Goal: Task Accomplishment & Management: Complete application form

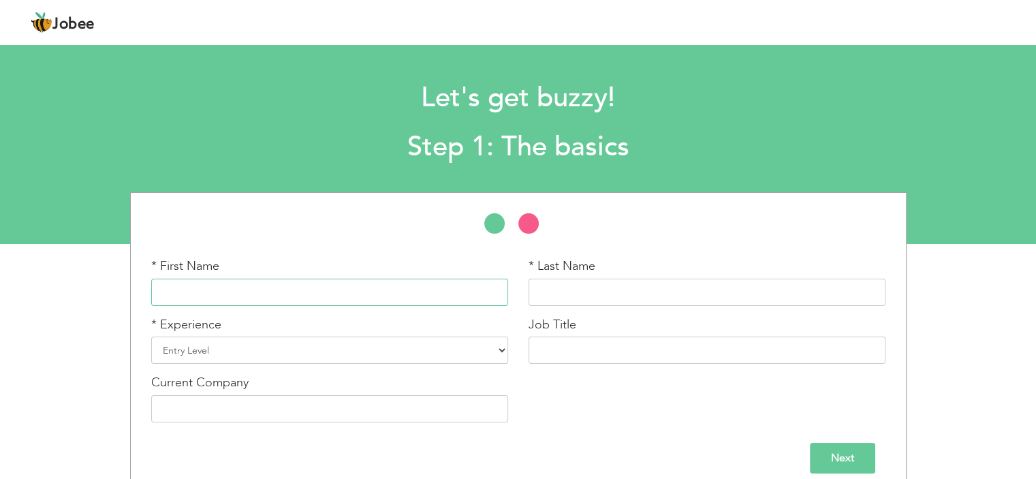
click at [345, 288] on input "text" at bounding box center [329, 291] width 357 height 27
type input "Hafiza"
type input "[PERSON_NAME]"
click at [477, 356] on select "Entry Level Less than 1 Year 1 Year 2 Years 3 Years 4 Years 5 Years 6 Years 7 Y…" at bounding box center [329, 349] width 357 height 27
select select "7"
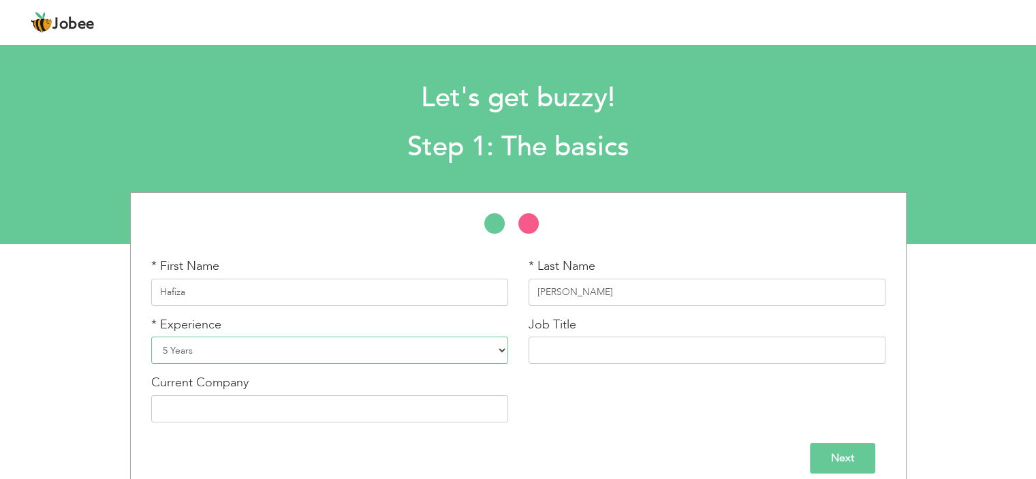
click at [151, 336] on select "Entry Level Less than 1 Year 1 Year 2 Years 3 Years 4 Years 5 Years 6 Years 7 Y…" at bounding box center [329, 349] width 357 height 27
click at [642, 349] on input "text" at bounding box center [706, 349] width 357 height 27
type input "Teacher"
click at [417, 409] on input "text" at bounding box center [329, 408] width 357 height 27
type input "Laurelbank School System"
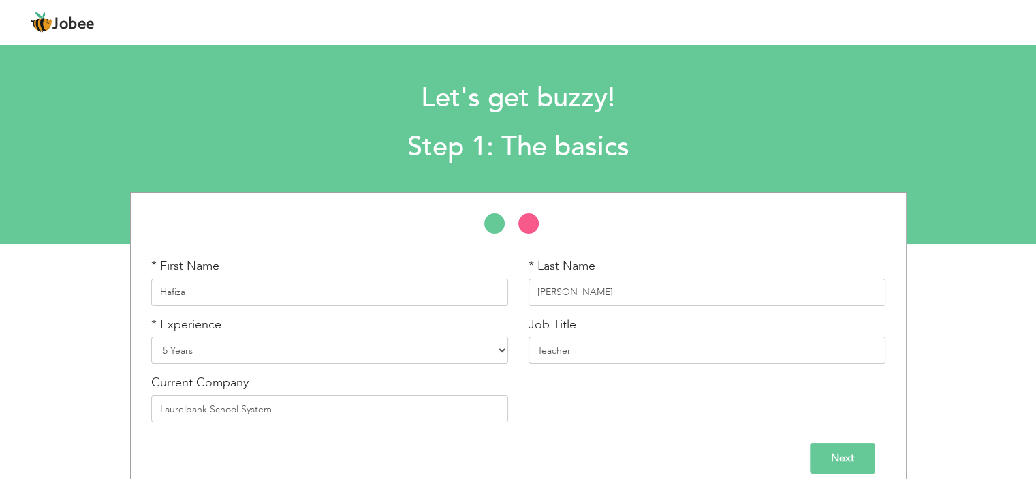
click at [844, 456] on input "Next" at bounding box center [842, 458] width 65 height 31
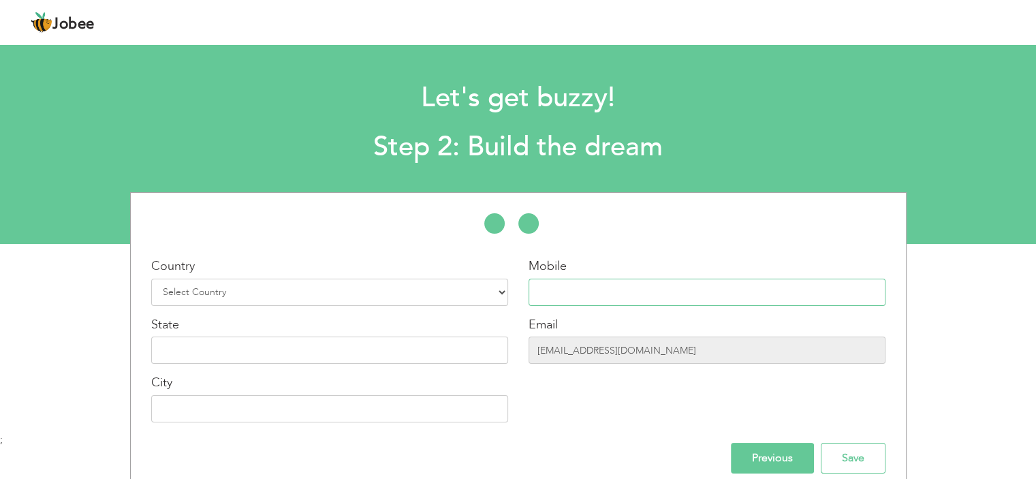
click at [631, 291] on input "text" at bounding box center [706, 291] width 357 height 27
type input "03214309989"
click at [278, 351] on input "text" at bounding box center [329, 349] width 357 height 27
drag, startPoint x: 680, startPoint y: 352, endPoint x: 384, endPoint y: 352, distance: 295.5
click at [384, 352] on div "Country Select Country [GEOGRAPHIC_DATA] [GEOGRAPHIC_DATA] [GEOGRAPHIC_DATA] [U…" at bounding box center [518, 344] width 775 height 175
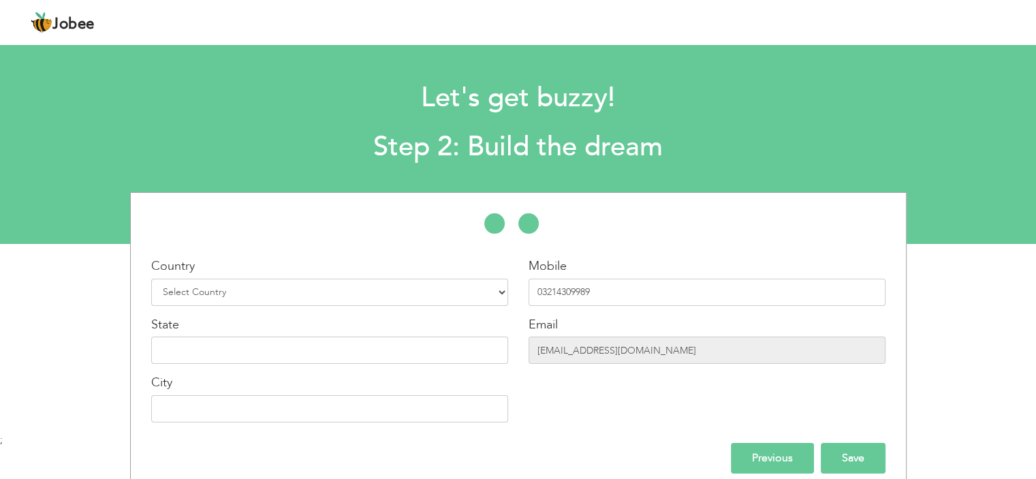
click at [859, 460] on input "Save" at bounding box center [852, 458] width 65 height 31
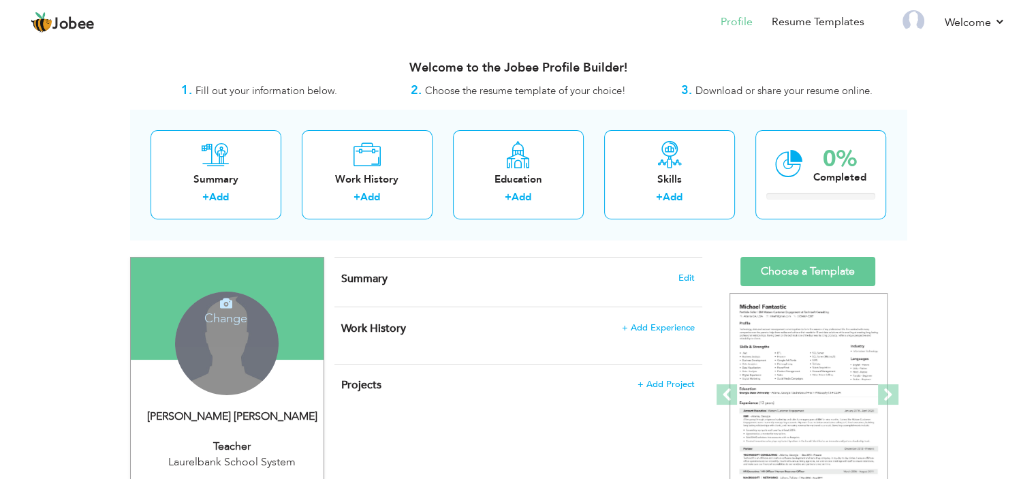
click at [218, 355] on div "Change Remove" at bounding box center [226, 342] width 103 height 103
click at [223, 313] on h4 "Change" at bounding box center [225, 309] width 97 height 33
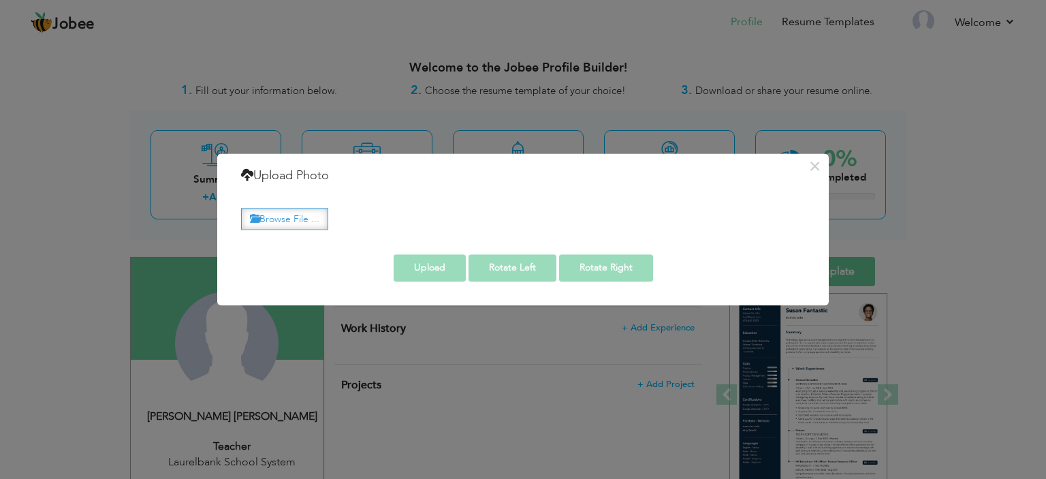
click at [294, 225] on label "Browse File ..." at bounding box center [284, 218] width 87 height 21
click at [0, 0] on input "Browse File ..." at bounding box center [0, 0] width 0 height 0
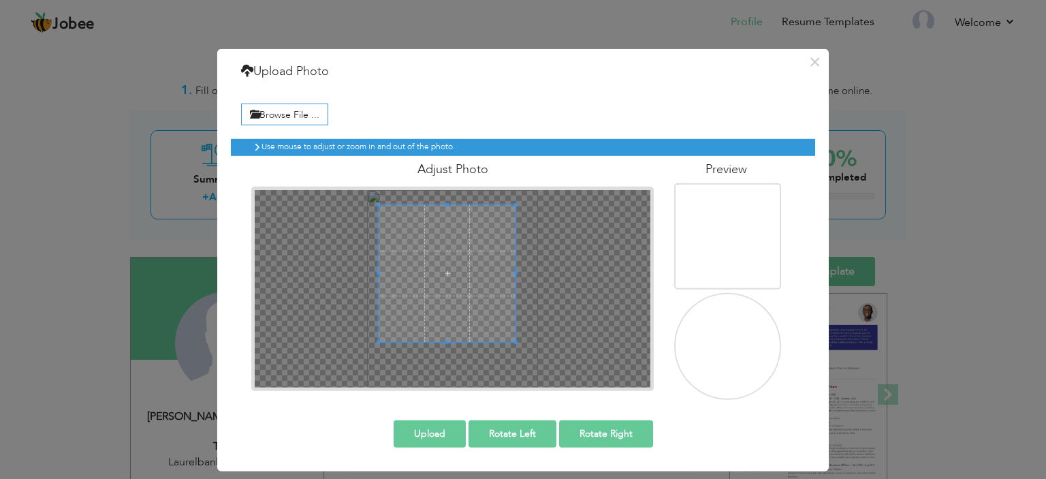
click at [444, 253] on span at bounding box center [447, 273] width 137 height 137
click at [438, 434] on button "Upload" at bounding box center [430, 433] width 72 height 27
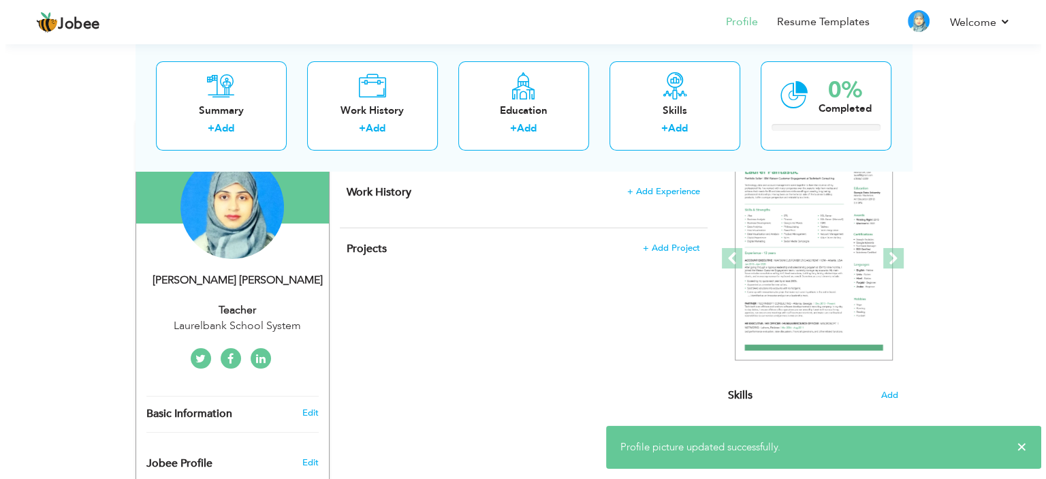
scroll to position [68, 0]
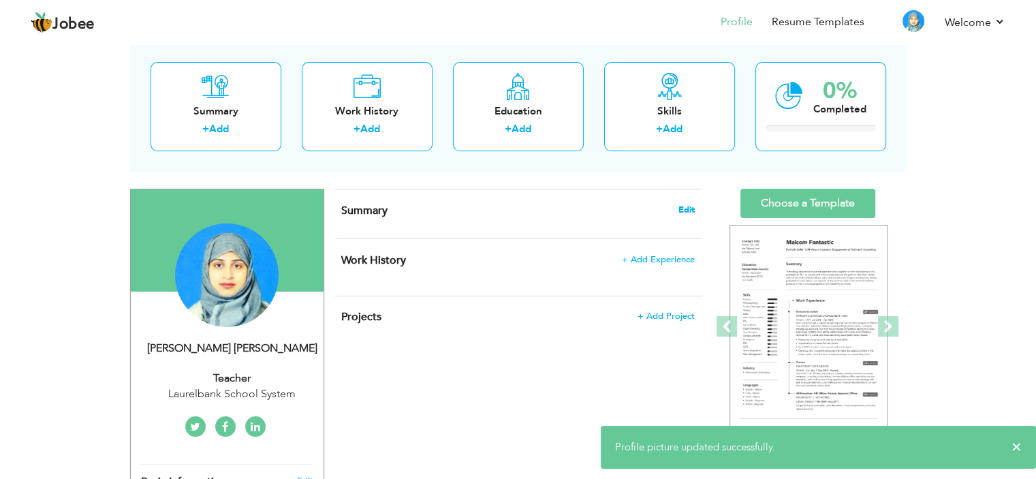
click at [692, 207] on span "Edit" at bounding box center [686, 210] width 16 height 10
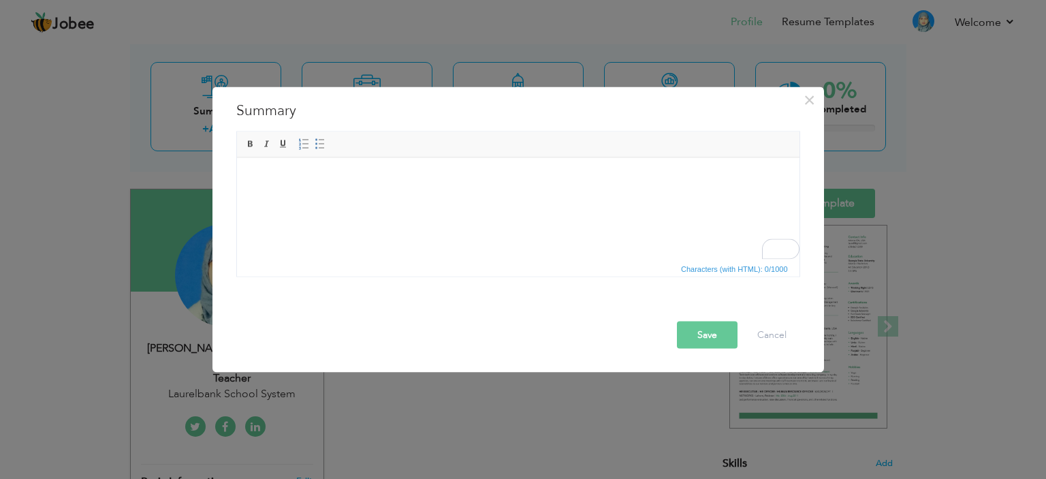
click at [336, 189] on html at bounding box center [517, 178] width 562 height 42
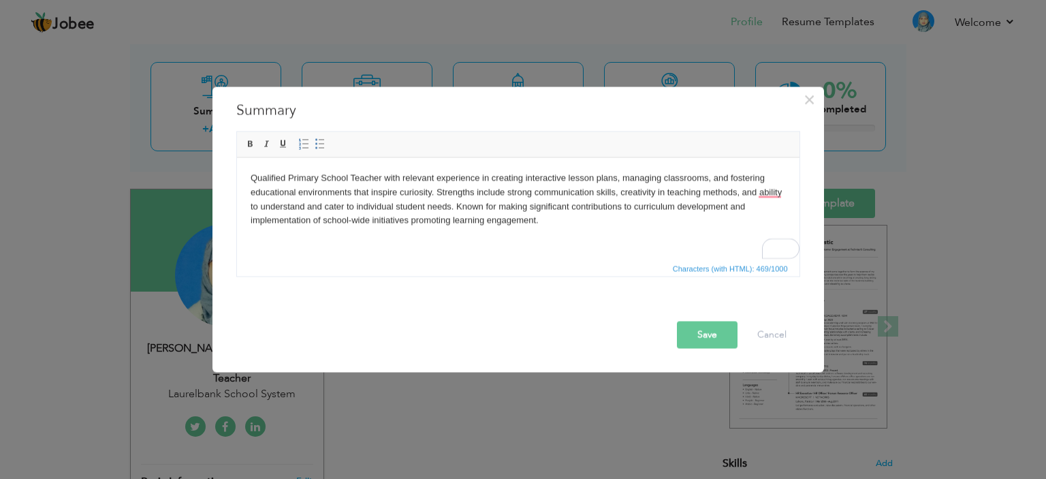
click at [721, 336] on button "Save" at bounding box center [707, 334] width 61 height 27
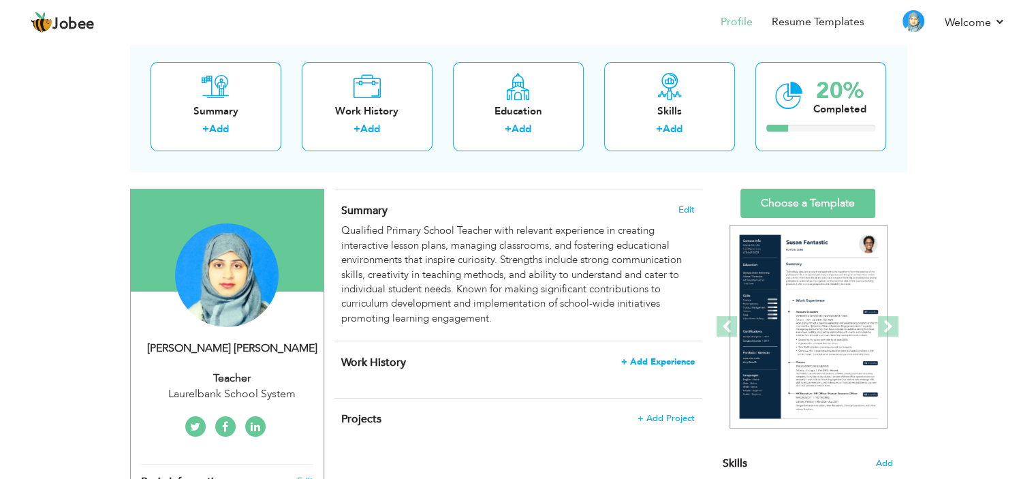
click at [673, 364] on span "+ Add Experience" at bounding box center [658, 362] width 74 height 10
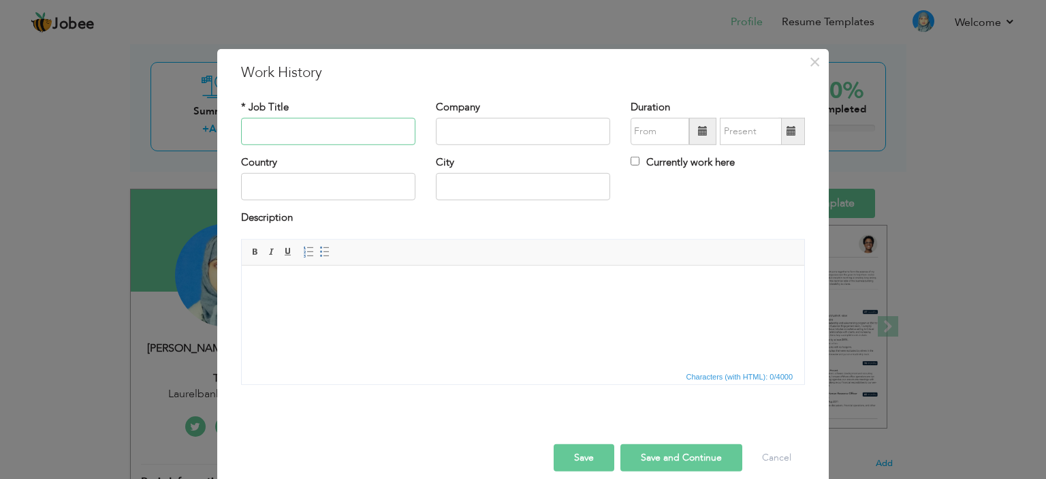
click at [317, 131] on input "text" at bounding box center [328, 131] width 174 height 27
type input "Primary School Teacher"
type input "Laurelbank School System"
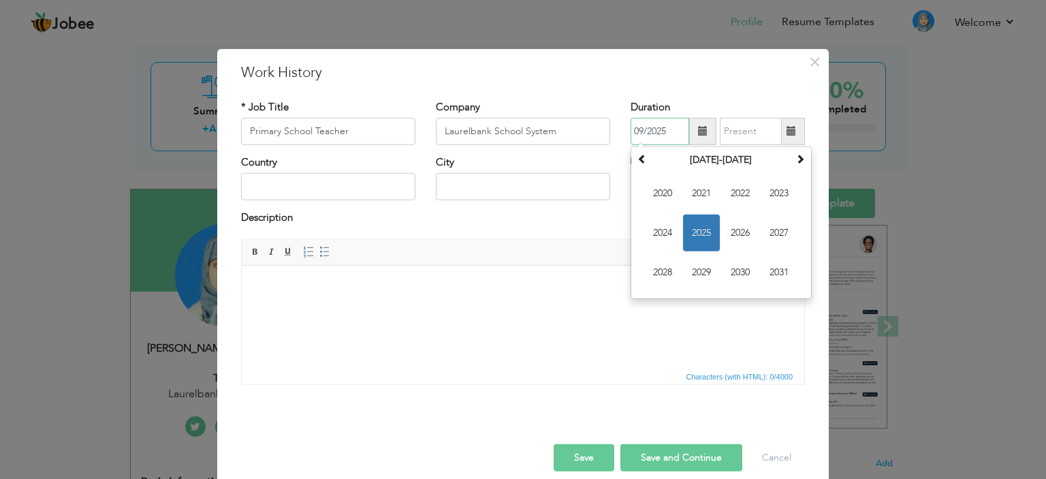
click at [666, 133] on input "09/2025" at bounding box center [659, 131] width 59 height 27
click at [698, 131] on span at bounding box center [703, 131] width 10 height 10
click at [637, 157] on span at bounding box center [642, 159] width 10 height 10
click at [795, 160] on span at bounding box center [800, 159] width 10 height 10
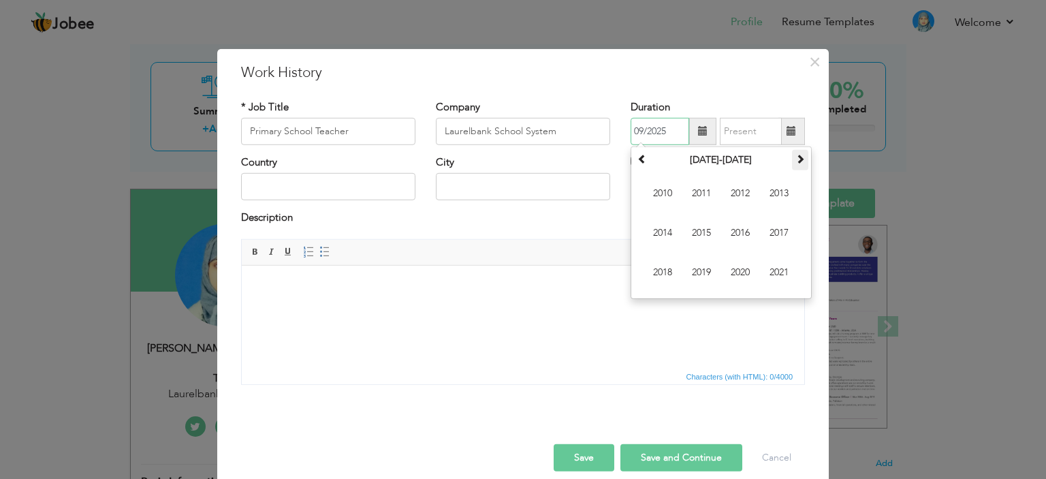
click at [795, 160] on span at bounding box center [800, 159] width 10 height 10
click at [639, 131] on input "09/2025" at bounding box center [659, 131] width 59 height 27
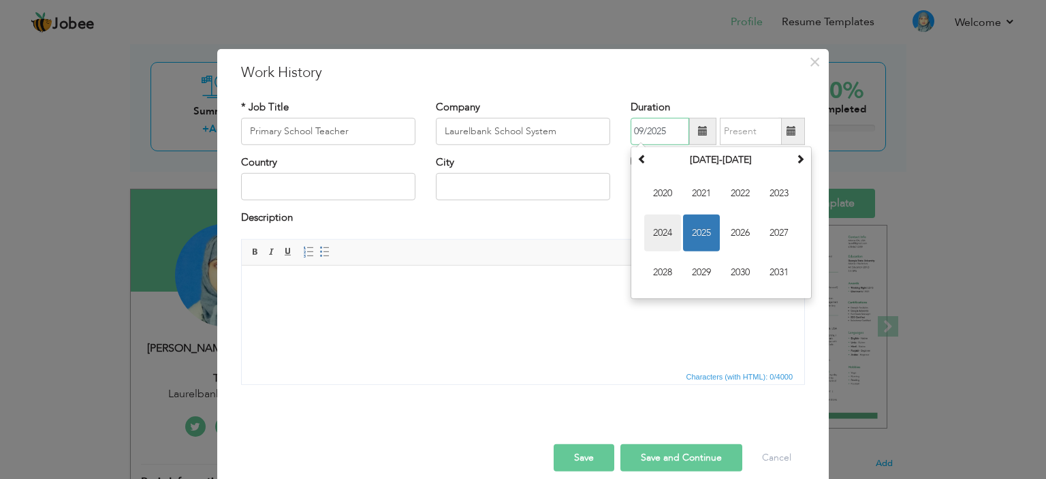
click at [653, 229] on span "2024" at bounding box center [662, 232] width 37 height 37
click at [655, 195] on span "Jan" at bounding box center [662, 193] width 37 height 37
type input "01/2024"
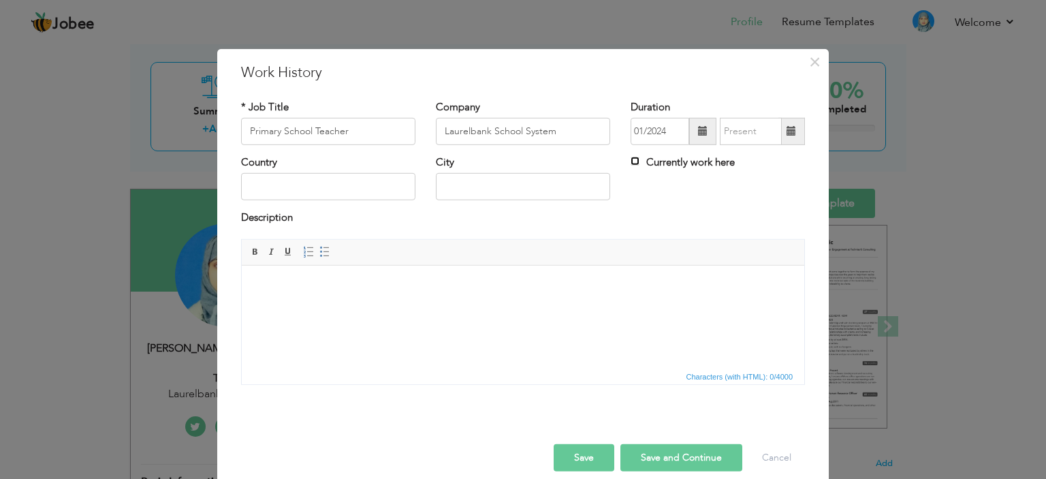
click at [630, 159] on input "Currently work here" at bounding box center [634, 161] width 9 height 9
checkbox input "true"
click at [564, 128] on input "Laurelbank School System" at bounding box center [523, 131] width 174 height 27
type input "Laurelbank School System ([GEOGRAPHIC_DATA])"
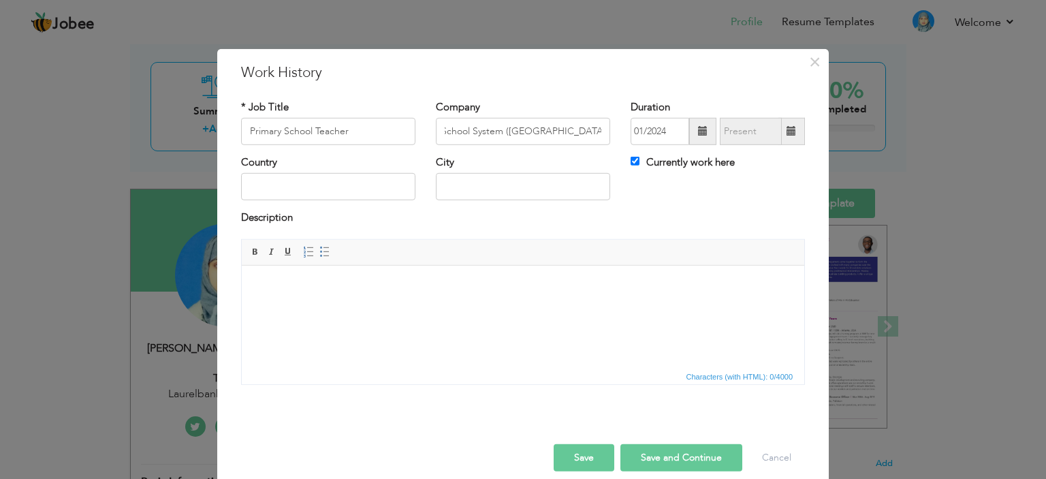
click at [590, 458] on button "Save" at bounding box center [584, 457] width 61 height 27
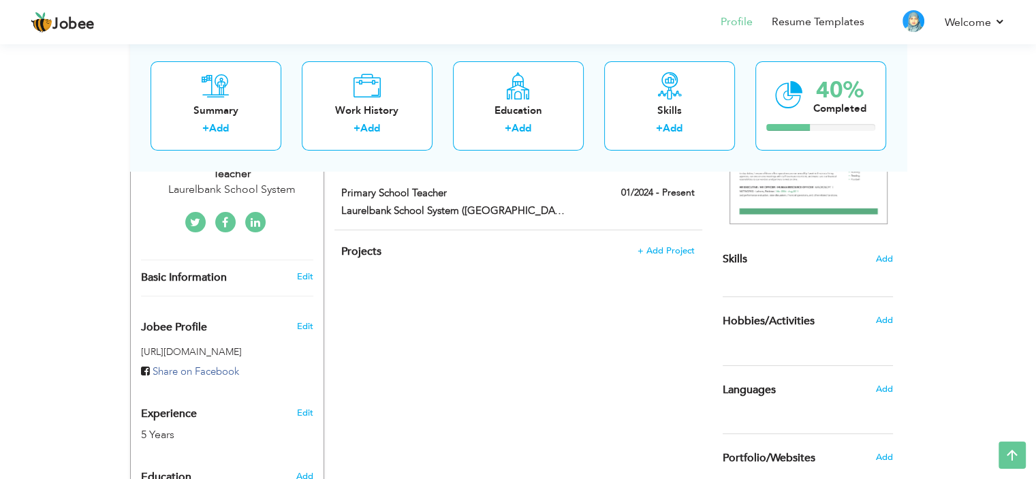
scroll to position [204, 0]
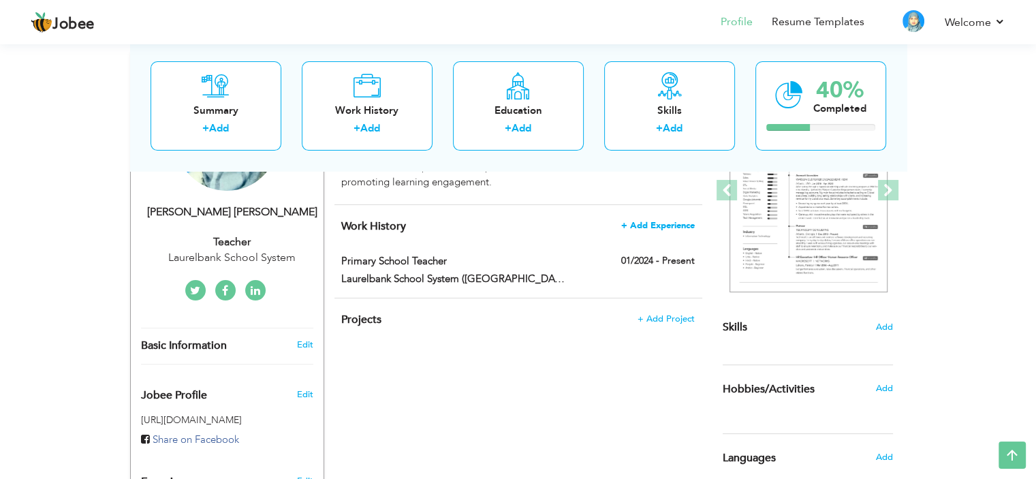
click at [645, 223] on span "+ Add Experience" at bounding box center [658, 226] width 74 height 10
checkbox input "false"
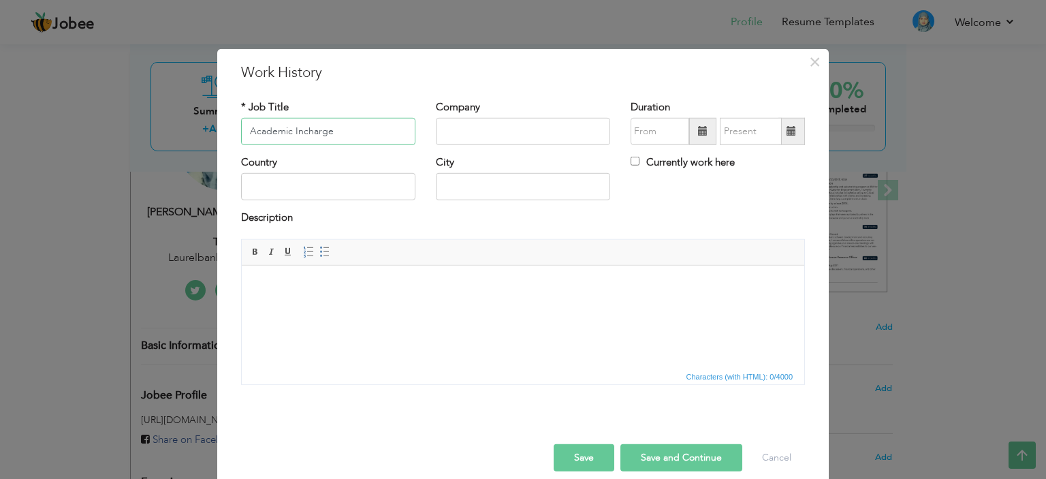
type input "Academic Incharge"
type input "The Educators ([GEOGRAPHIC_DATA])"
click at [692, 131] on span at bounding box center [702, 131] width 27 height 27
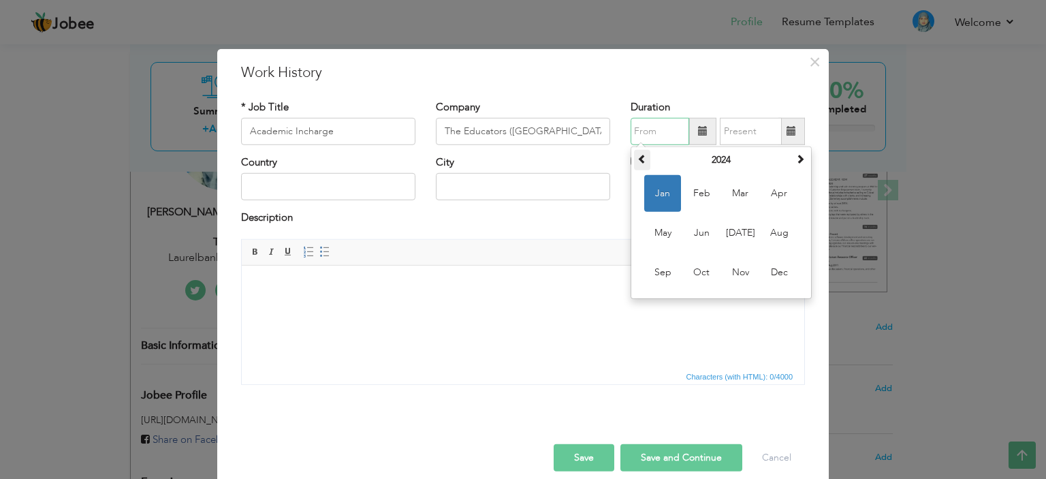
click at [637, 157] on span at bounding box center [642, 159] width 10 height 10
click at [658, 194] on span "Jan" at bounding box center [662, 193] width 37 height 37
type input "01/2023"
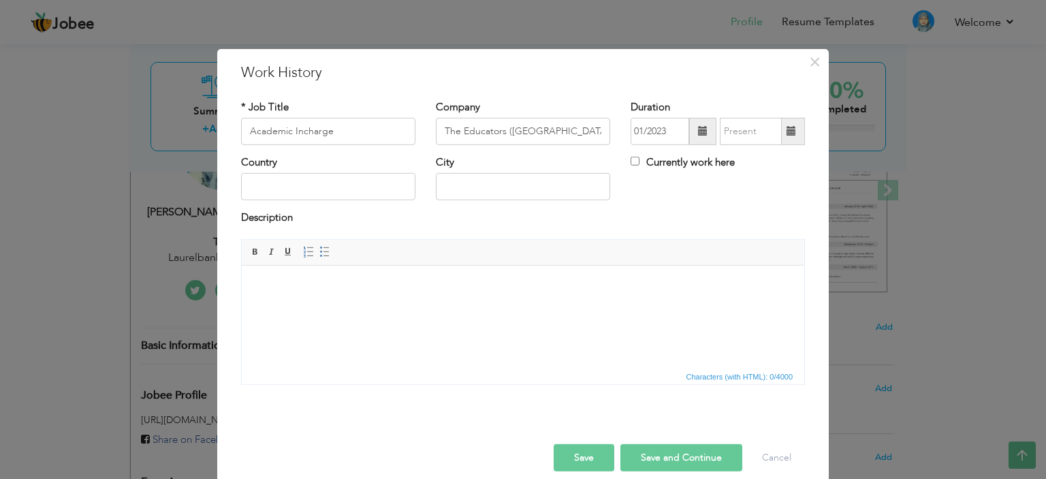
click at [786, 134] on span at bounding box center [791, 131] width 10 height 10
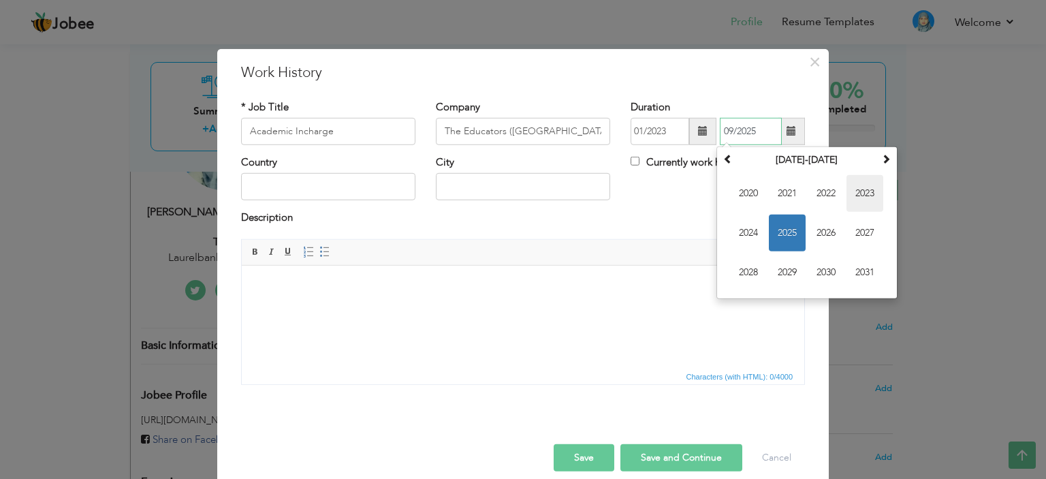
click at [863, 185] on span "2023" at bounding box center [864, 193] width 37 height 37
click at [859, 234] on span "Aug" at bounding box center [864, 232] width 37 height 37
type input "08/2023"
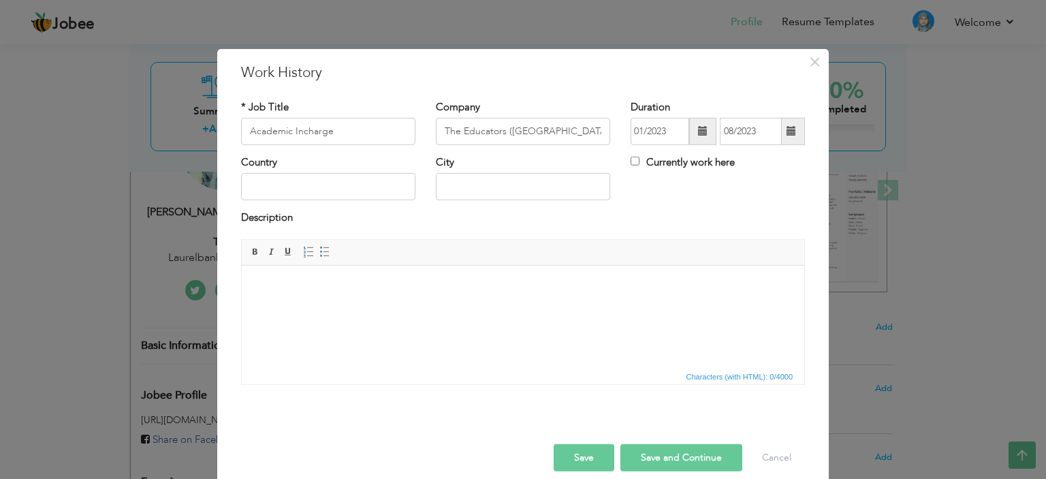
click at [571, 454] on button "Save" at bounding box center [584, 457] width 61 height 27
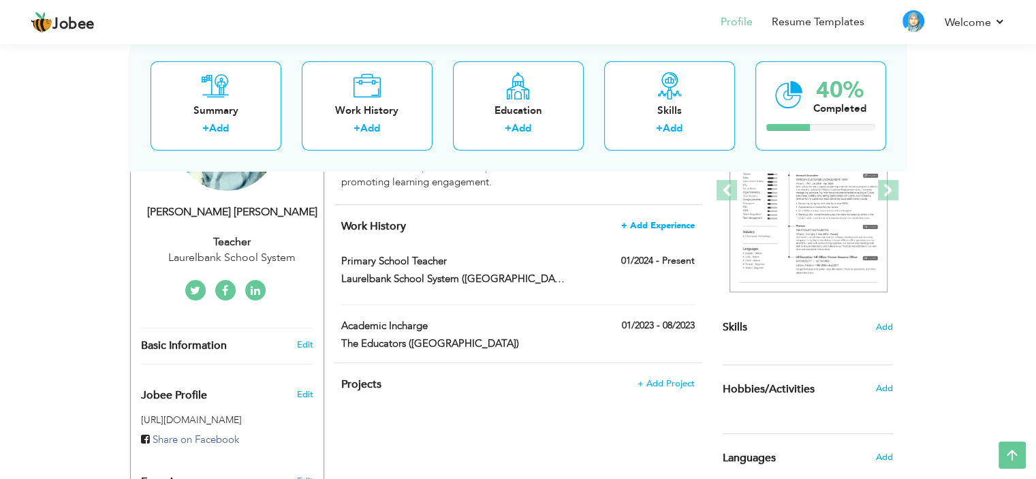
click at [665, 221] on span "+ Add Experience" at bounding box center [658, 226] width 74 height 10
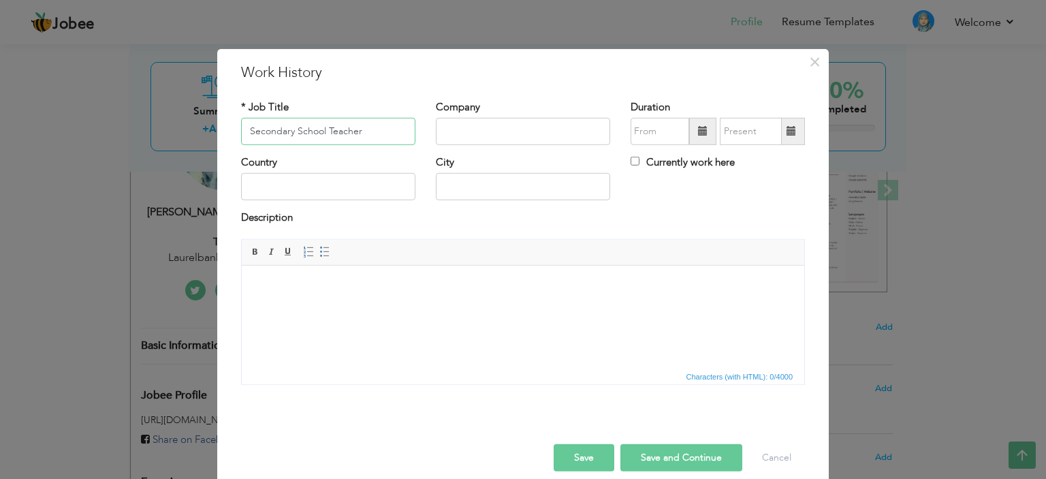
type input "Secondary School Teacher"
type input "Laurelbank School System ([GEOGRAPHIC_DATA])"
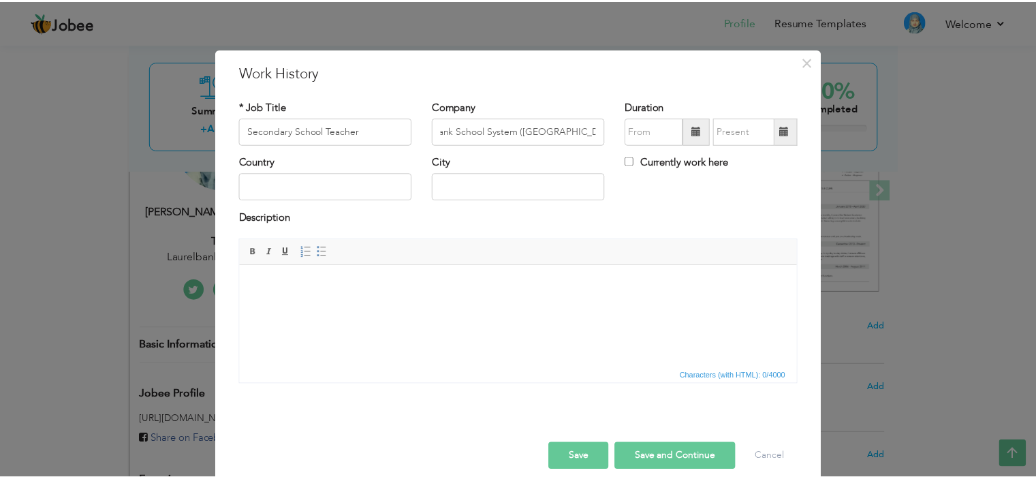
scroll to position [0, 0]
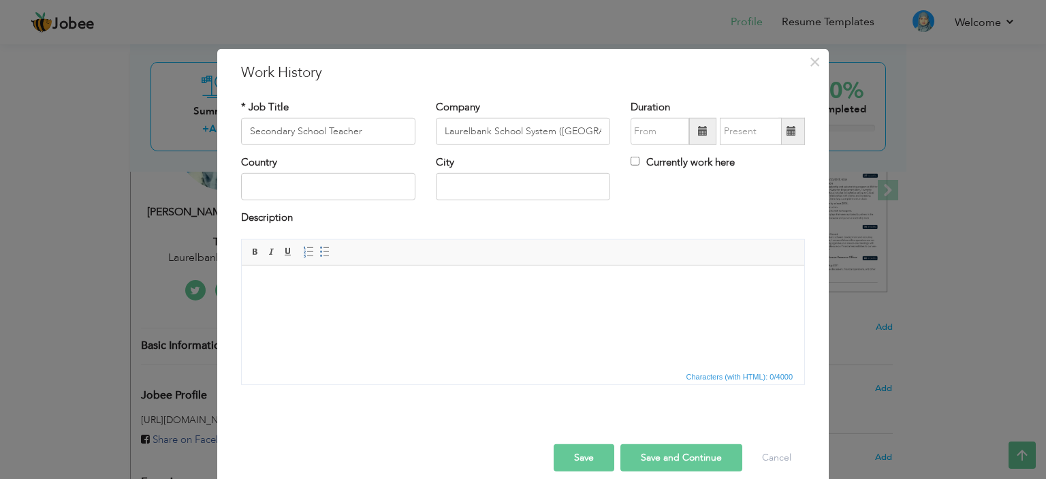
click at [702, 138] on span at bounding box center [702, 131] width 27 height 27
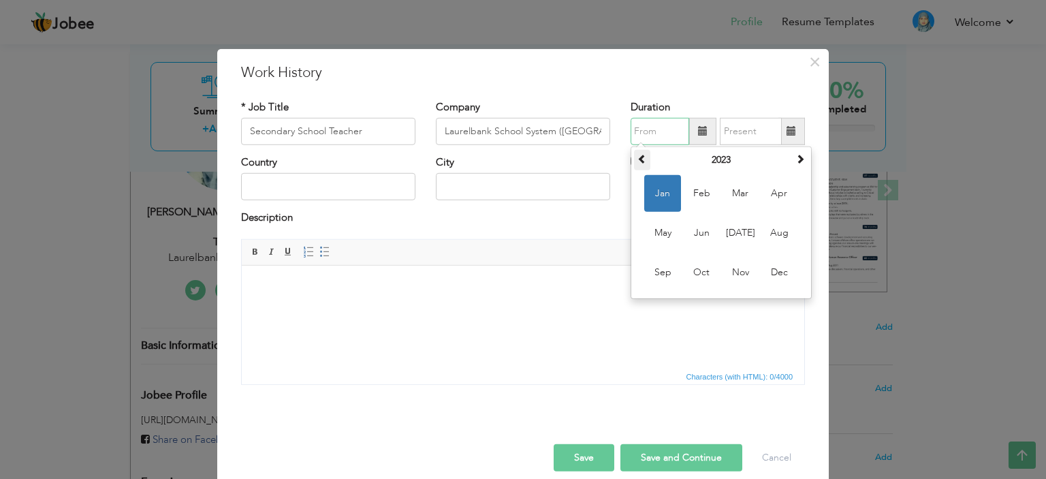
click at [637, 155] on span at bounding box center [642, 159] width 10 height 10
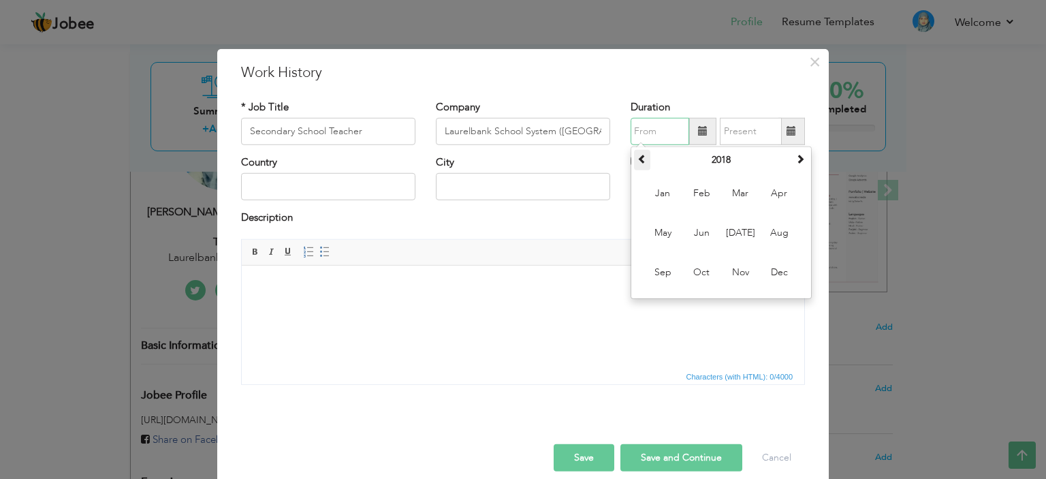
click at [637, 155] on span at bounding box center [642, 159] width 10 height 10
click at [773, 193] on span "Apr" at bounding box center [779, 193] width 37 height 37
type input "04/2017"
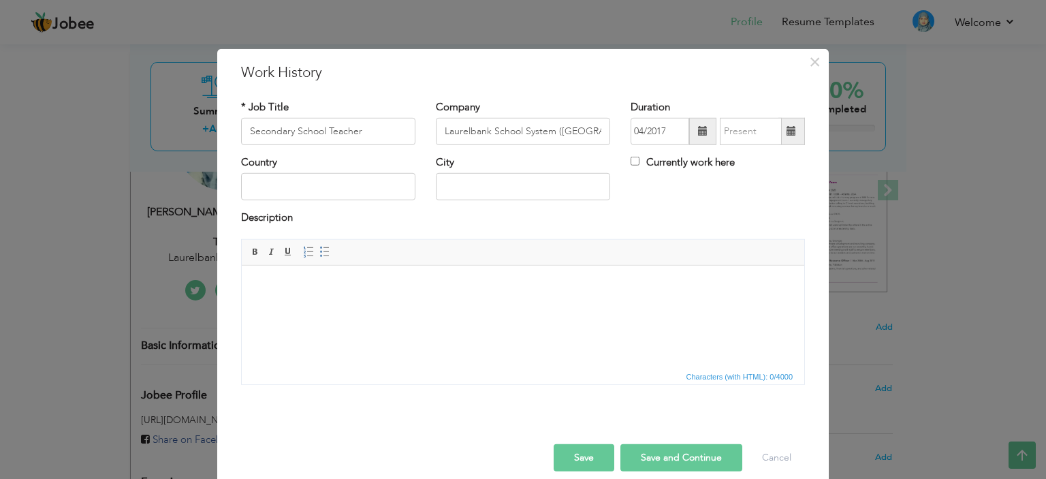
click at [786, 129] on span at bounding box center [791, 131] width 10 height 10
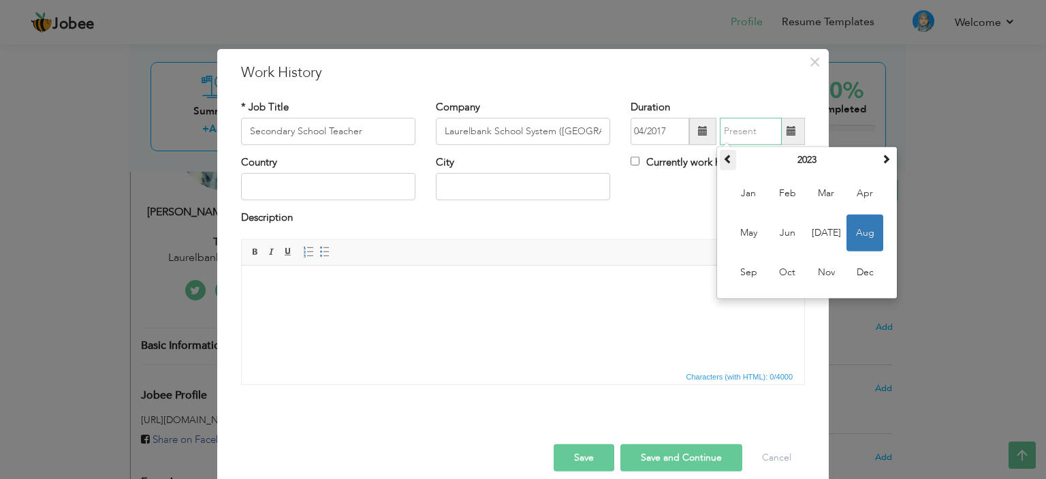
click at [723, 160] on span at bounding box center [728, 159] width 10 height 10
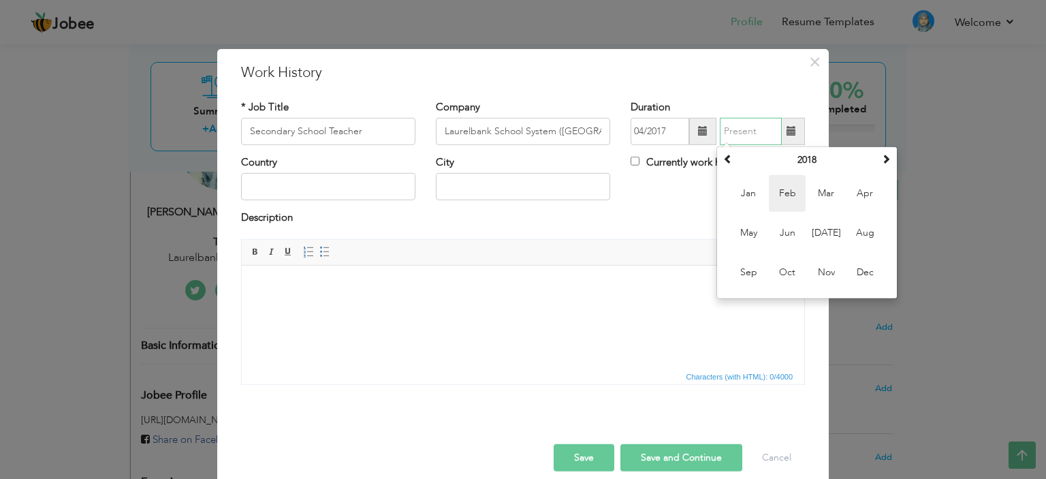
click at [786, 187] on span "Feb" at bounding box center [787, 193] width 37 height 37
type input "02/2018"
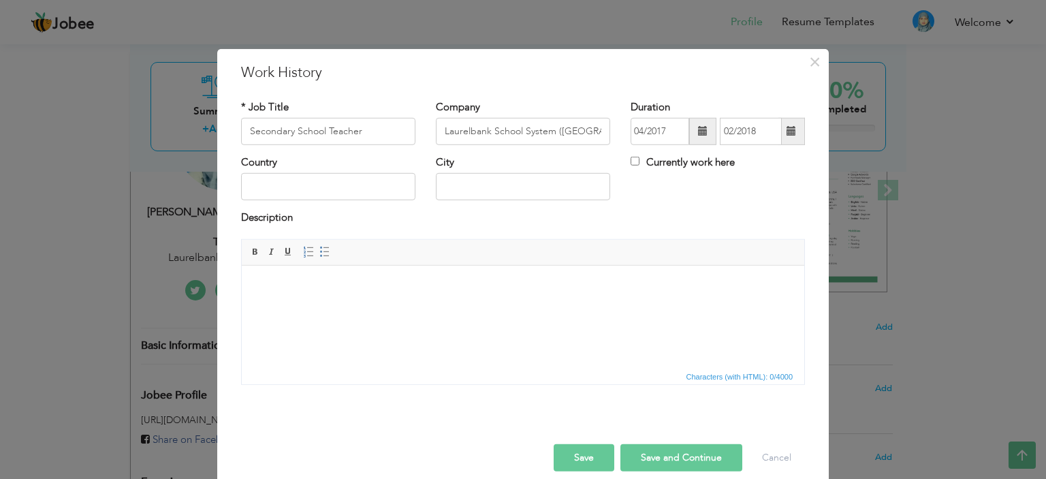
click at [659, 452] on button "Save and Continue" at bounding box center [681, 457] width 122 height 27
click at [264, 130] on input "text" at bounding box center [328, 131] width 174 height 27
type input "English Teacher"
type input "The Educators ([PERSON_NAME][GEOGRAPHIC_DATA])"
click at [698, 131] on span at bounding box center [703, 131] width 10 height 10
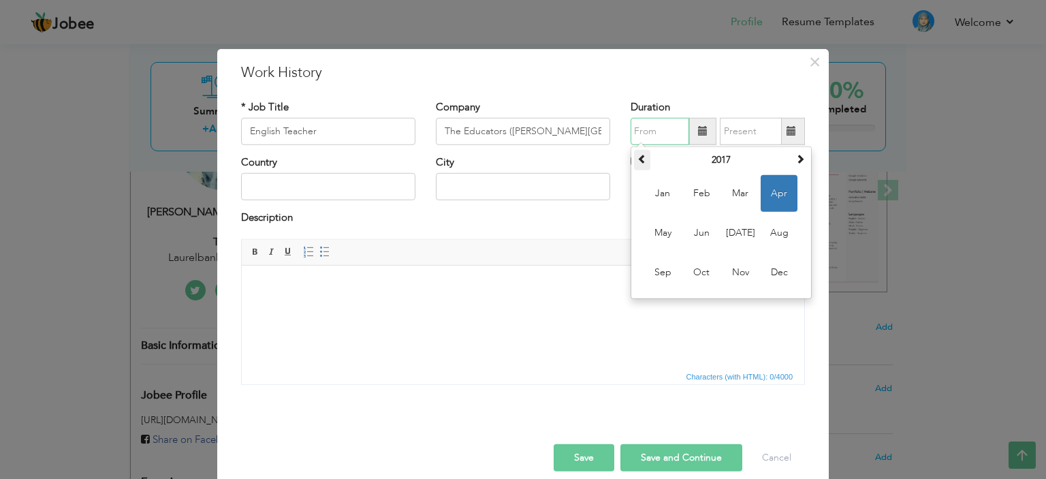
click at [637, 161] on span at bounding box center [642, 159] width 10 height 10
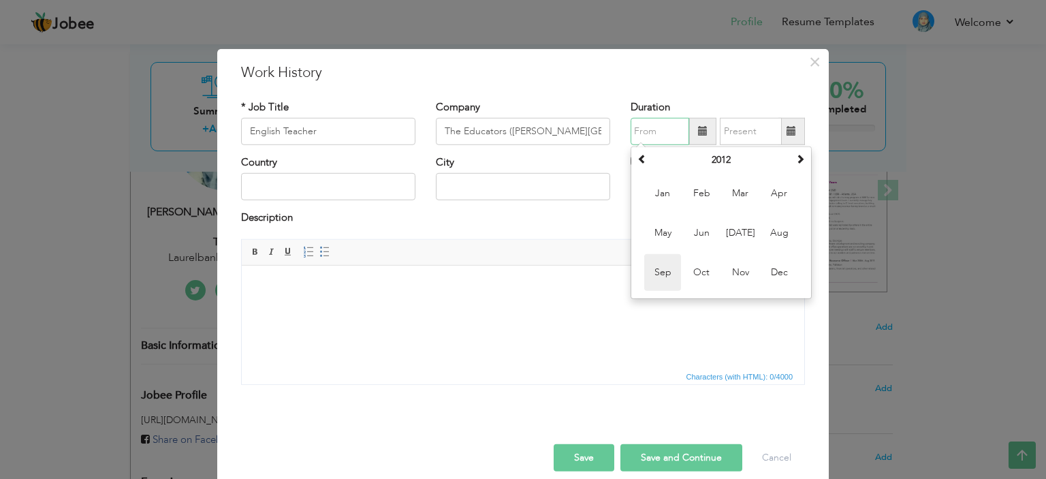
click at [655, 274] on span "Sep" at bounding box center [662, 272] width 37 height 37
type input "09/2012"
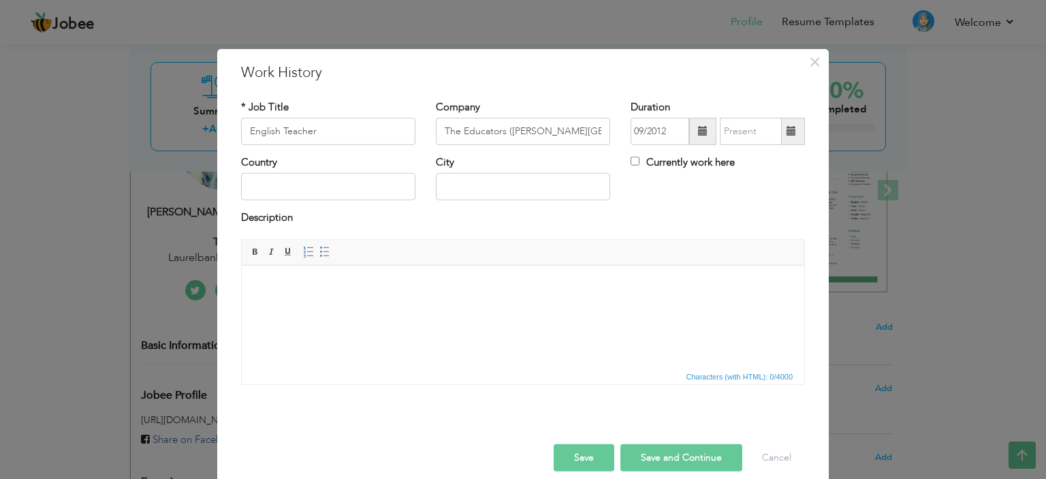
click at [790, 127] on span at bounding box center [791, 131] width 10 height 10
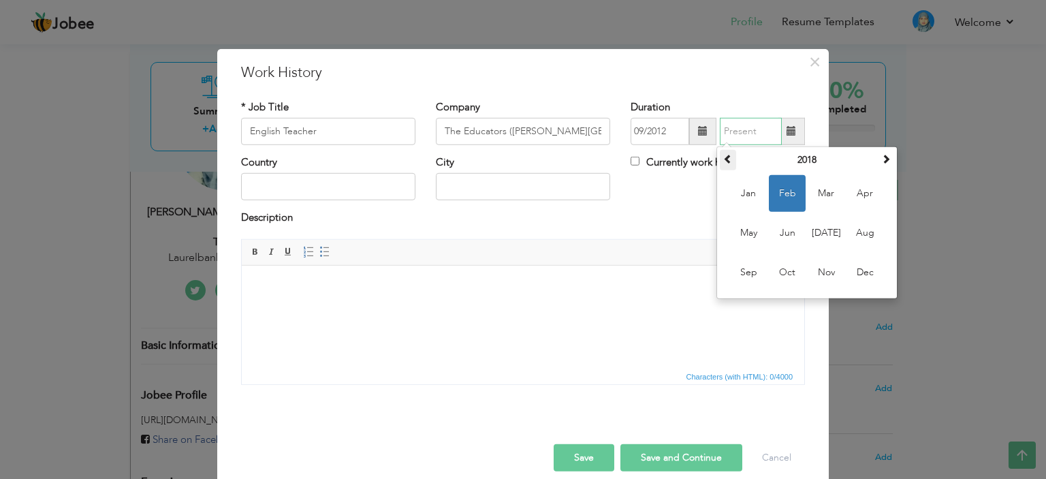
click at [725, 160] on span at bounding box center [728, 159] width 10 height 10
click at [747, 272] on span "Sep" at bounding box center [748, 272] width 37 height 37
type input "09/2015"
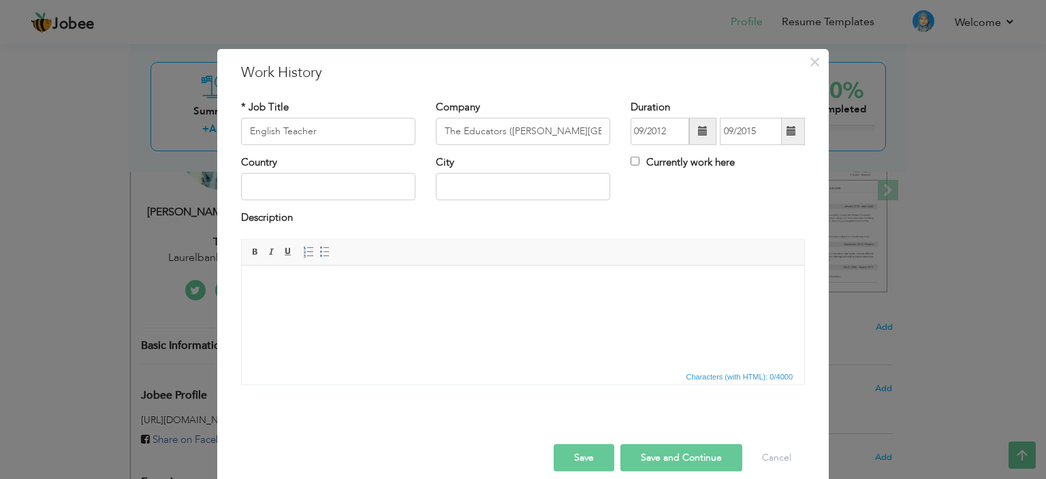
click at [572, 465] on button "Save" at bounding box center [584, 457] width 61 height 27
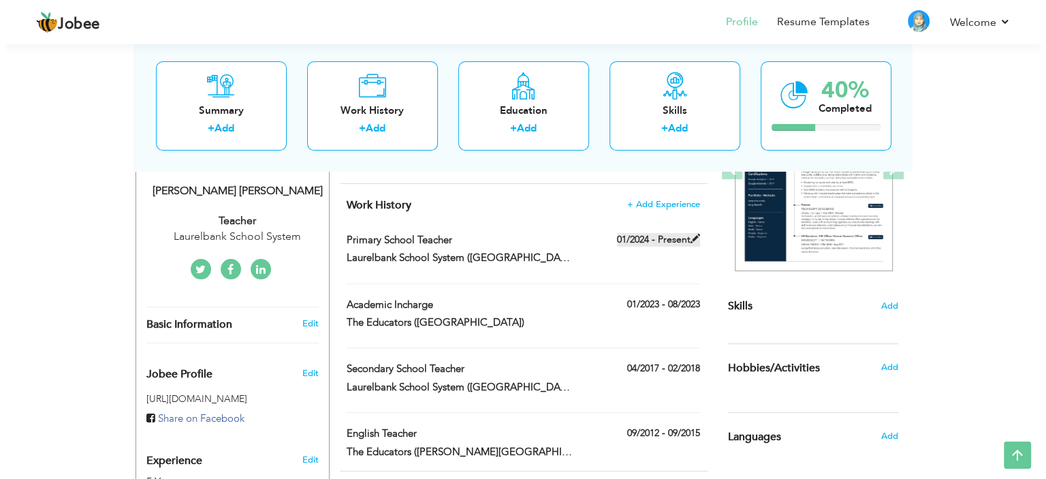
scroll to position [204, 0]
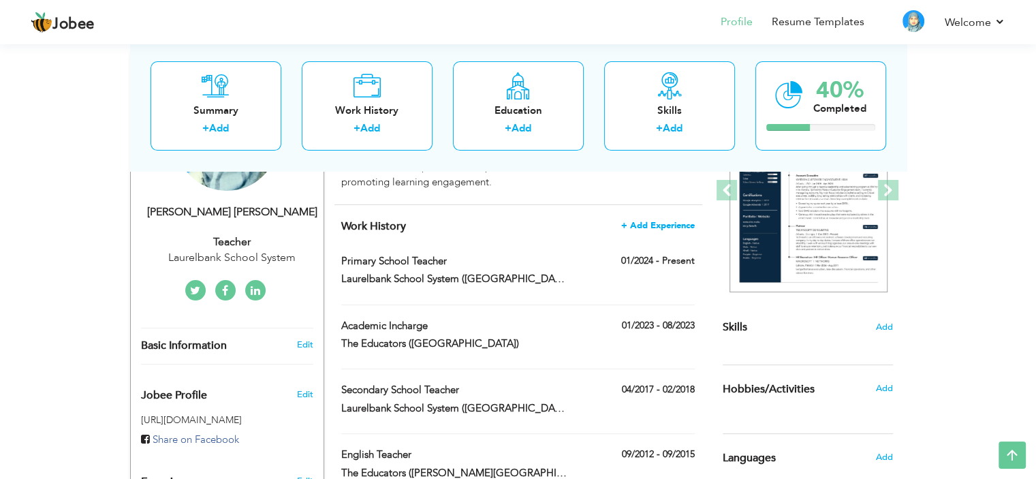
click at [643, 225] on span "+ Add Experience" at bounding box center [658, 226] width 74 height 10
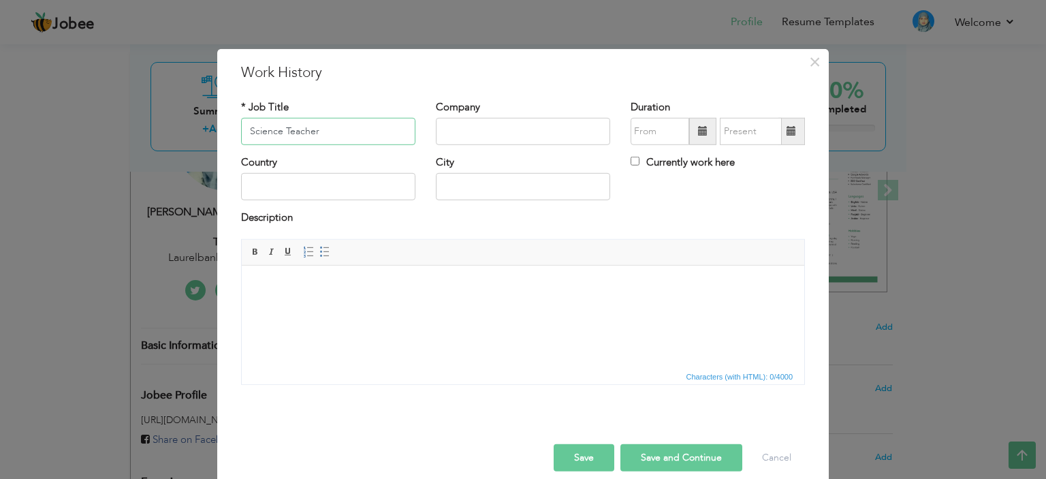
type input "Science Teacher"
type input "[GEOGRAPHIC_DATA][PERSON_NAME] (Gulshan-e-Ravi"
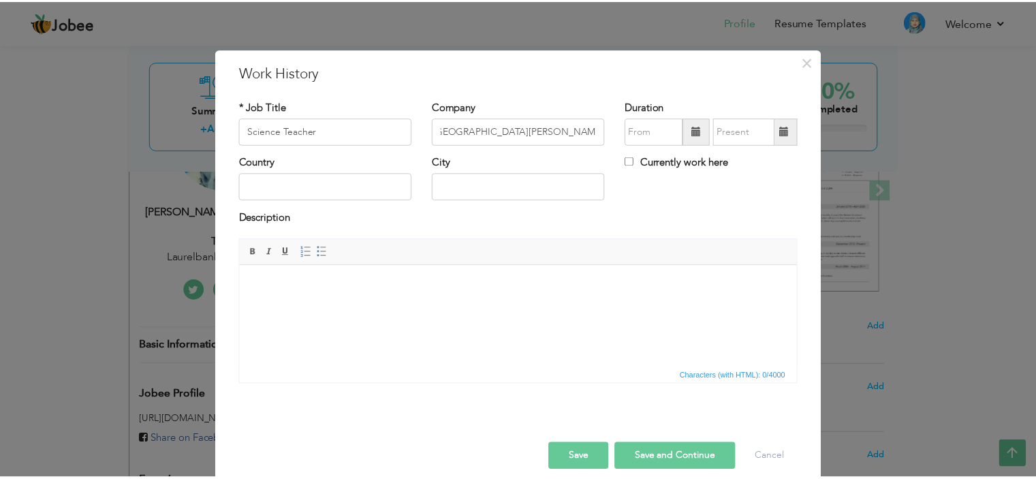
scroll to position [0, 0]
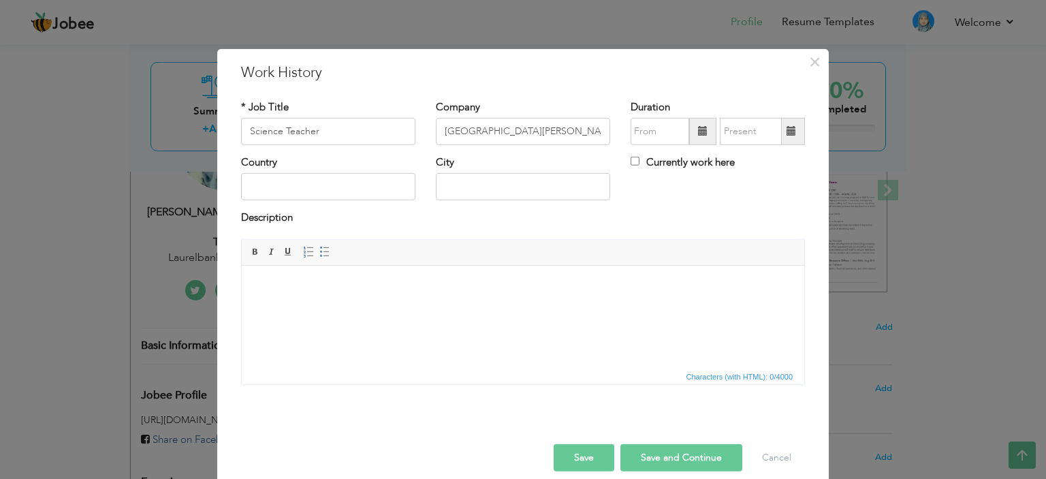
click at [698, 131] on span at bounding box center [703, 131] width 10 height 10
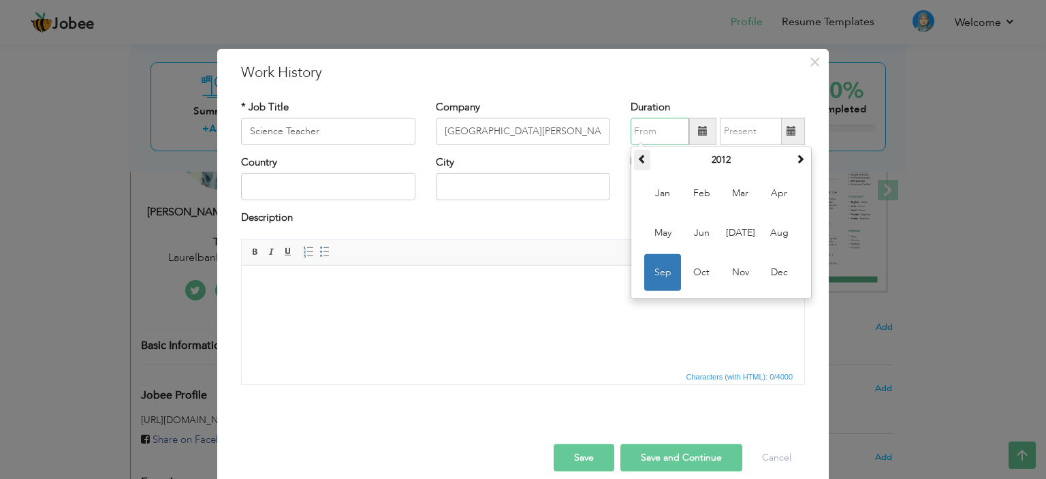
click at [637, 160] on span at bounding box center [642, 159] width 10 height 10
click at [717, 157] on th "2011" at bounding box center [721, 160] width 142 height 20
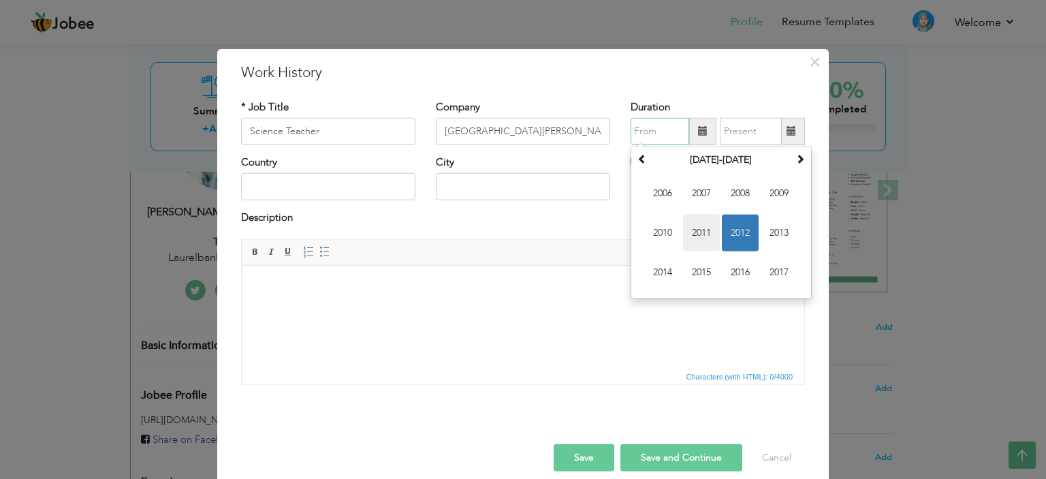
click at [701, 229] on span "2011" at bounding box center [701, 232] width 37 height 37
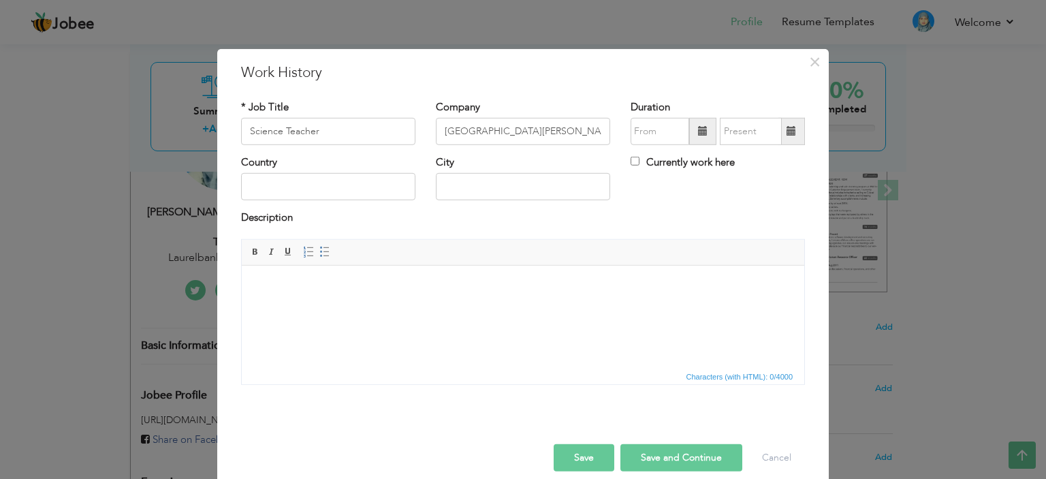
click at [698, 133] on span at bounding box center [703, 131] width 10 height 10
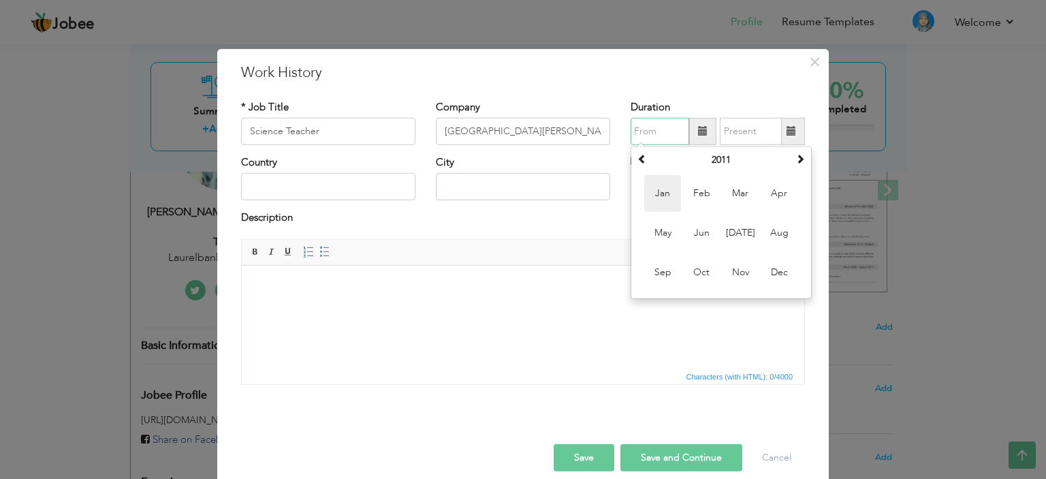
click at [654, 196] on span "Jan" at bounding box center [662, 193] width 37 height 37
type input "01/2011"
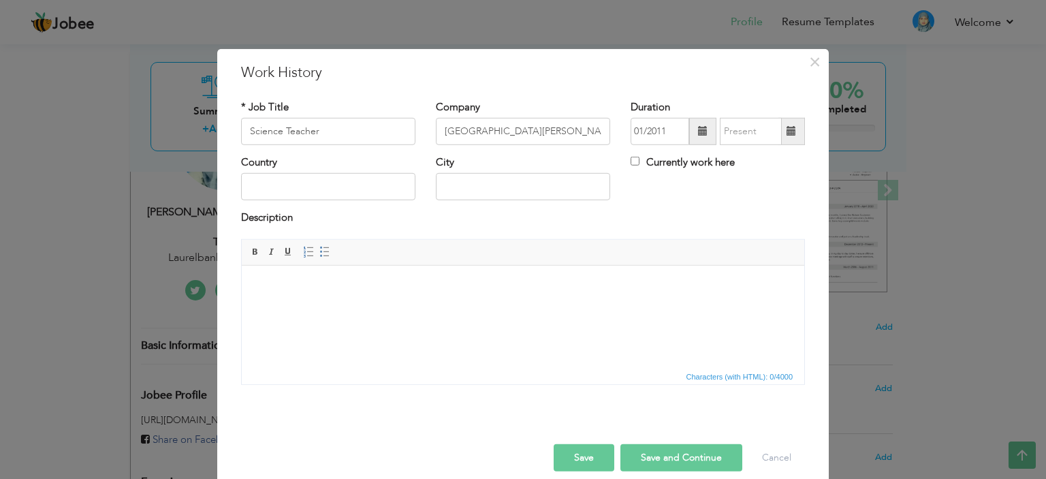
click at [786, 131] on span at bounding box center [791, 131] width 10 height 10
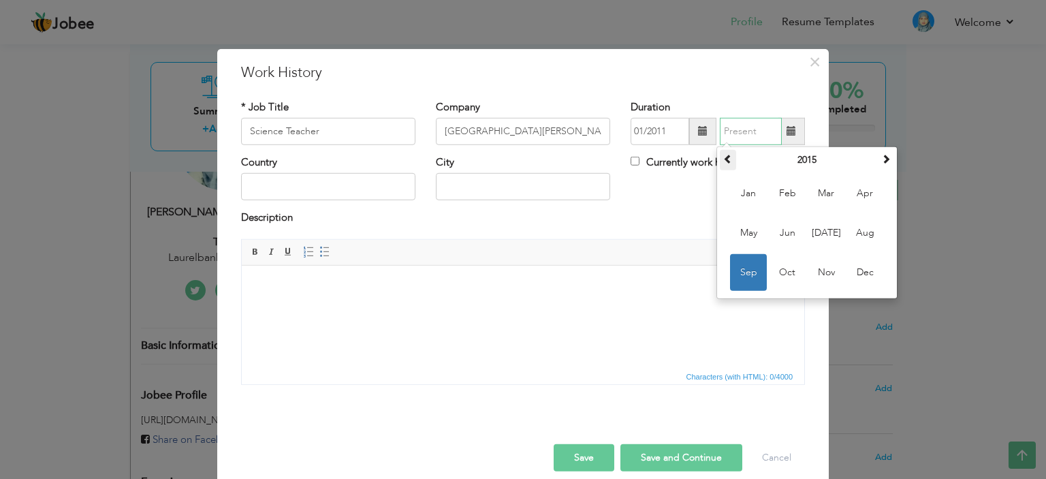
click at [723, 160] on span at bounding box center [728, 159] width 10 height 10
click at [881, 159] on span at bounding box center [886, 159] width 10 height 10
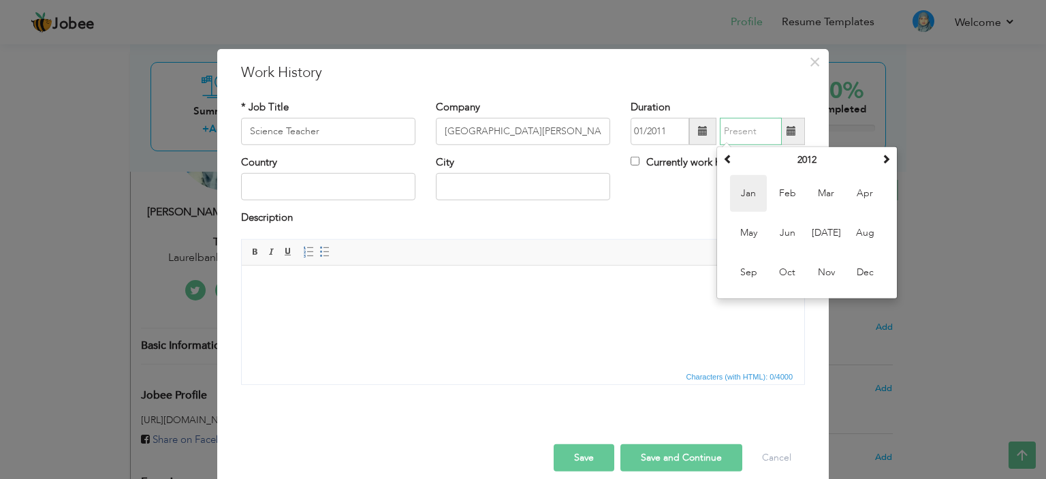
click at [743, 192] on span "Jan" at bounding box center [748, 193] width 37 height 37
type input "01/2012"
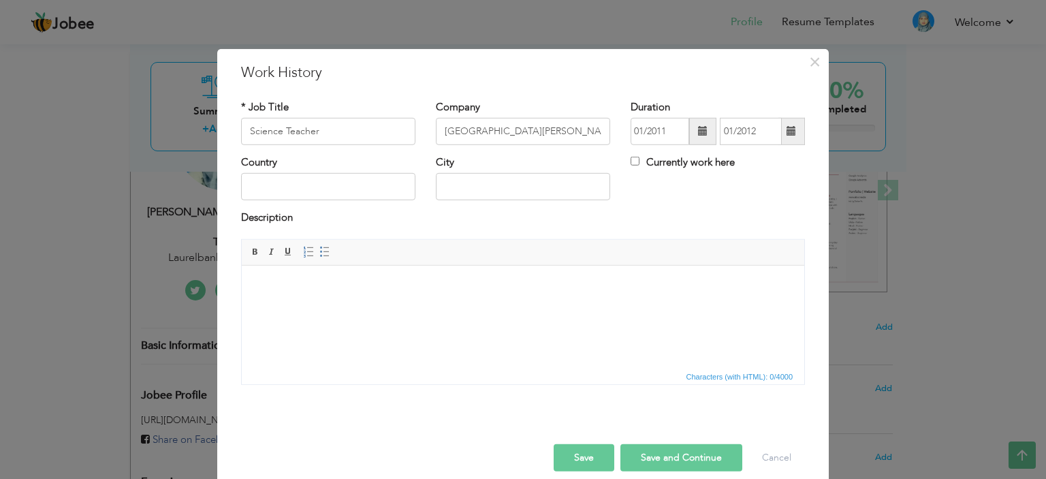
click at [573, 454] on button "Save" at bounding box center [584, 457] width 61 height 27
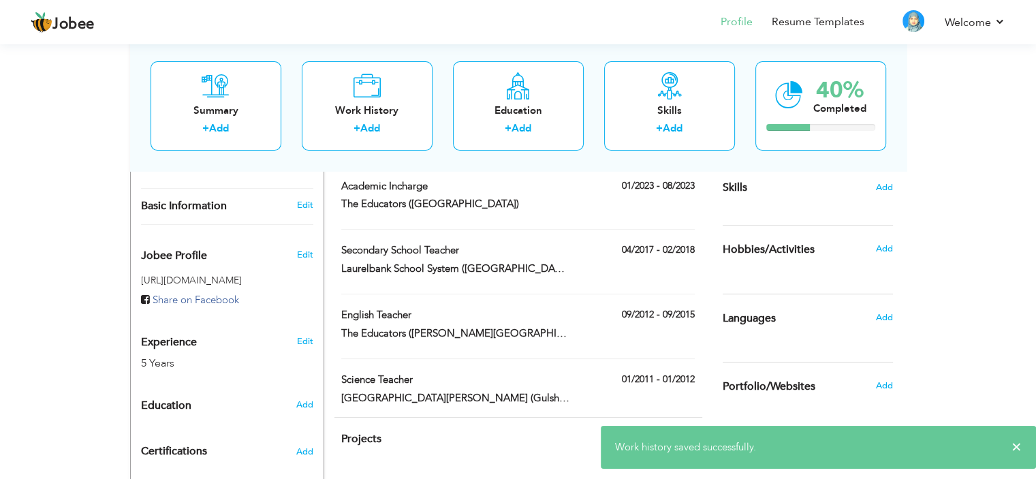
scroll to position [467, 0]
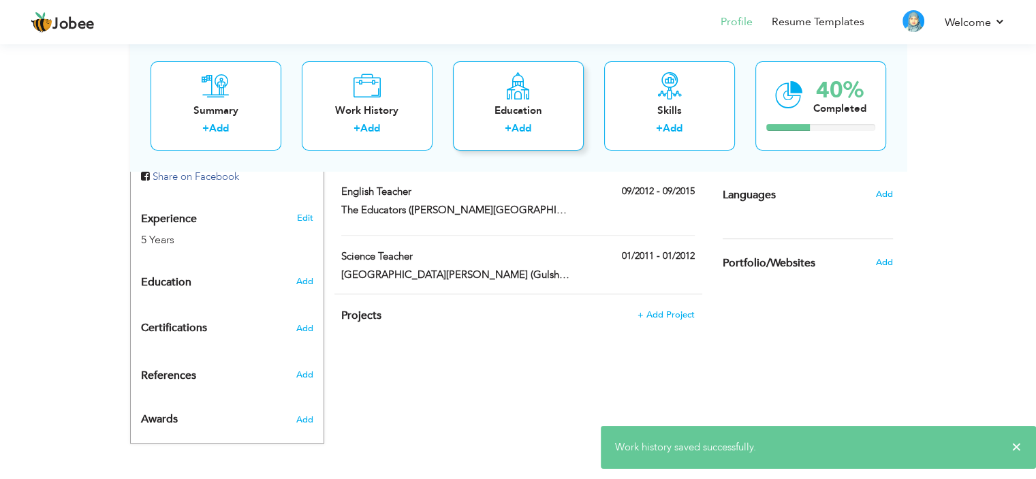
click at [512, 92] on icon at bounding box center [518, 85] width 27 height 27
radio input "true"
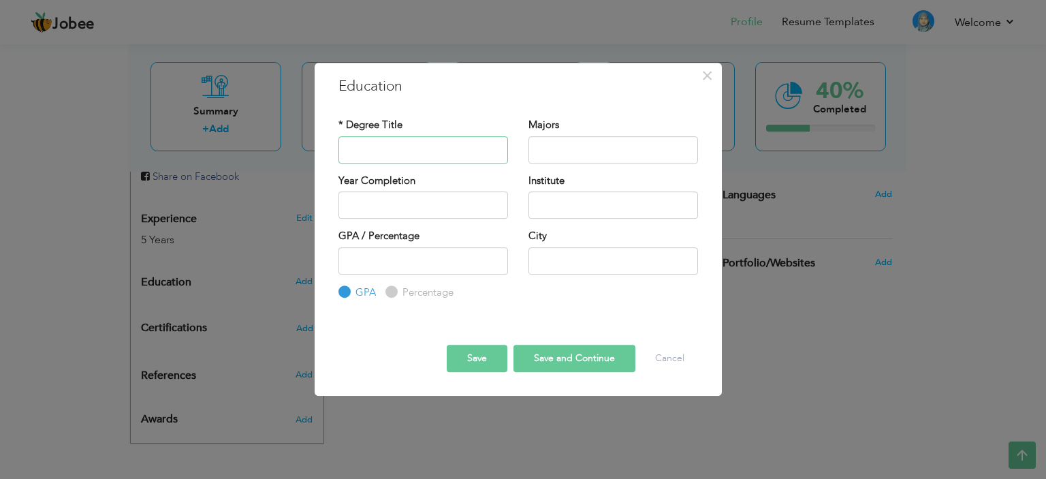
type input "M"
type input "MA [DEMOGRAPHIC_DATA] Studies"
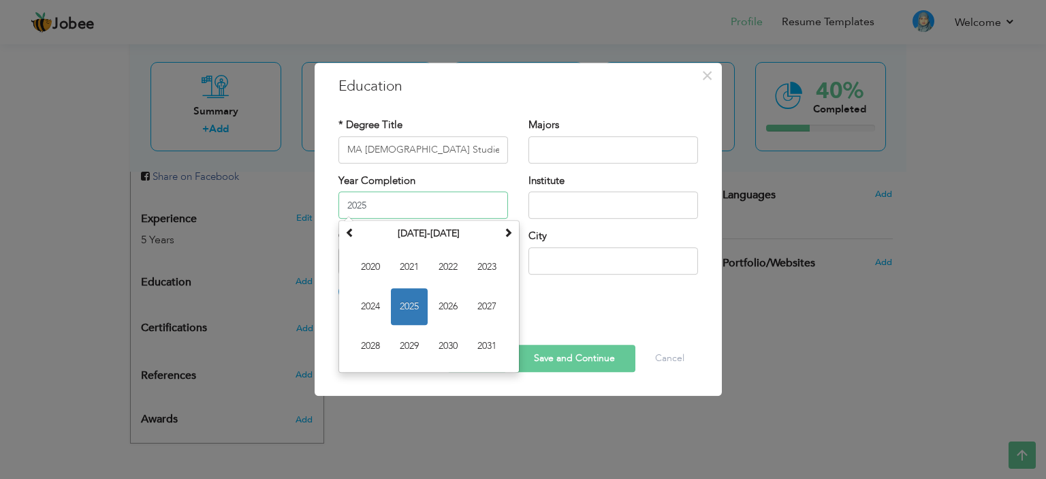
click at [424, 198] on input "2025" at bounding box center [423, 204] width 170 height 27
click at [409, 263] on span "2021" at bounding box center [409, 267] width 37 height 37
type input "2021"
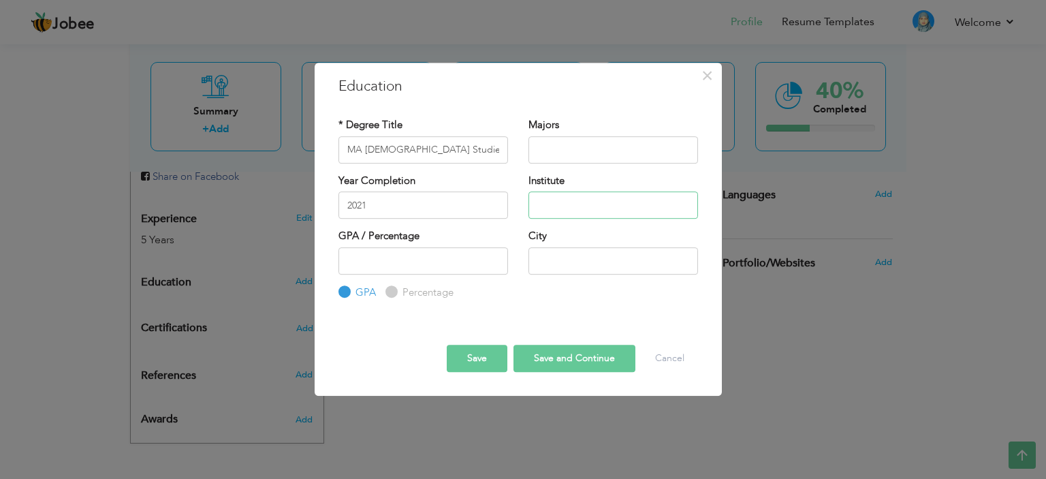
click at [543, 209] on input "text" at bounding box center [613, 204] width 170 height 27
type input "[GEOGRAPHIC_DATA]"
click at [470, 359] on button "Save" at bounding box center [477, 358] width 61 height 27
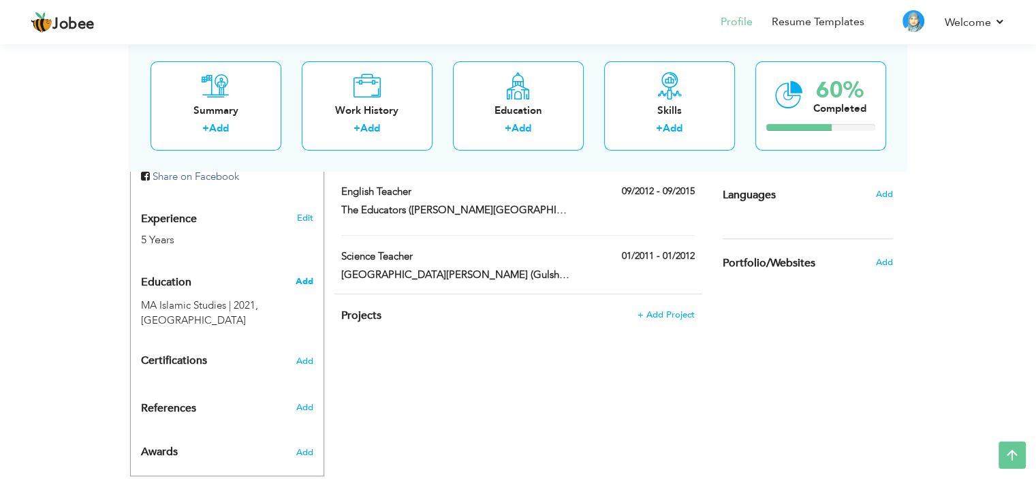
click at [302, 280] on span "Add" at bounding box center [304, 281] width 18 height 12
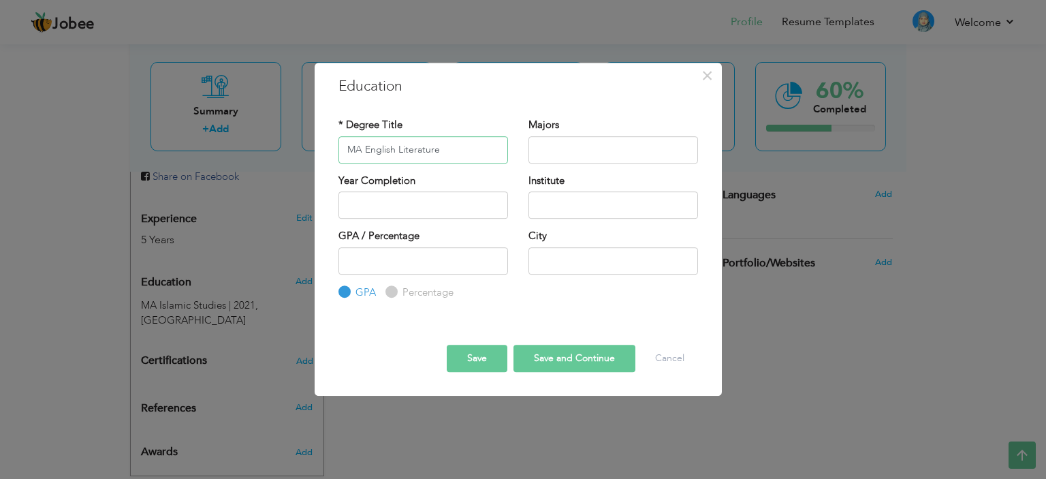
type input "MA English Literature"
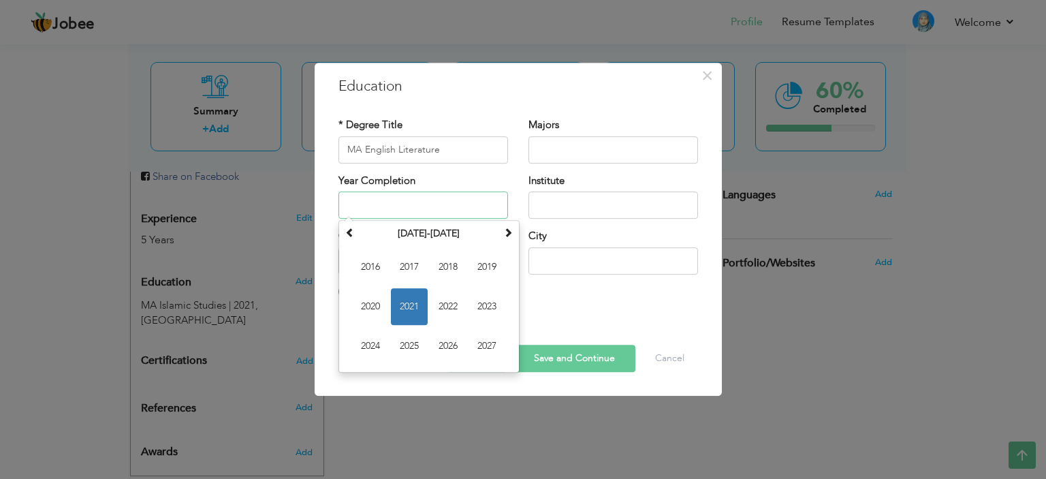
click at [426, 206] on input "text" at bounding box center [423, 204] width 170 height 27
click at [369, 267] on span "2016" at bounding box center [370, 267] width 37 height 37
type input "2016"
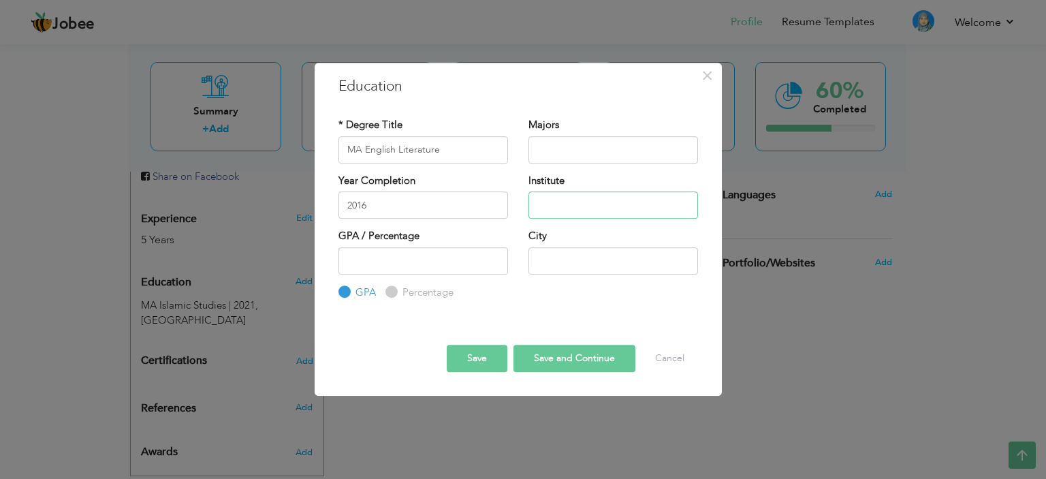
click at [583, 198] on input "text" at bounding box center [613, 204] width 170 height 27
type input "[GEOGRAPHIC_DATA]"
click at [552, 356] on button "Save and Continue" at bounding box center [574, 358] width 122 height 27
click at [383, 151] on input "text" at bounding box center [423, 149] width 170 height 27
type input "B.Ed Science Education"
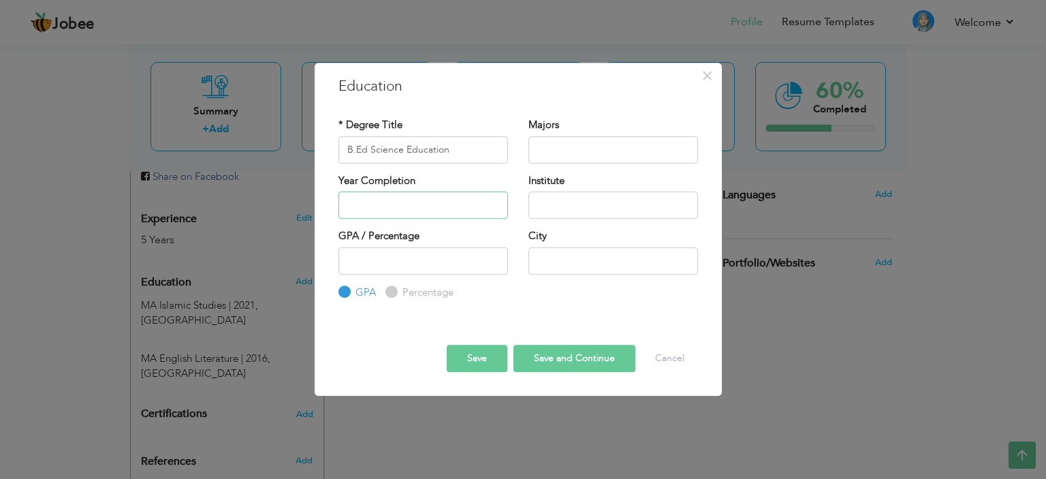
click at [373, 212] on input "text" at bounding box center [423, 204] width 170 height 27
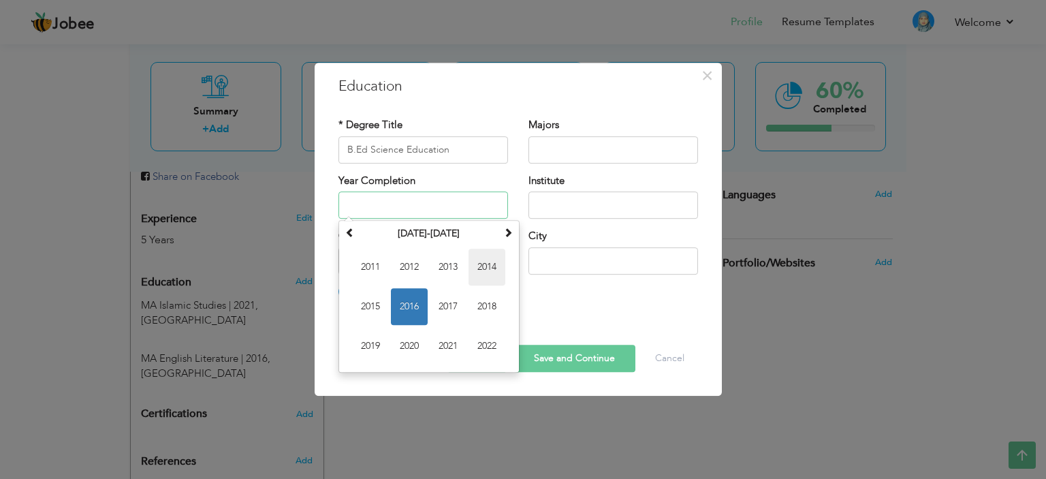
click at [485, 261] on span "2014" at bounding box center [486, 267] width 37 height 37
type input "2014"
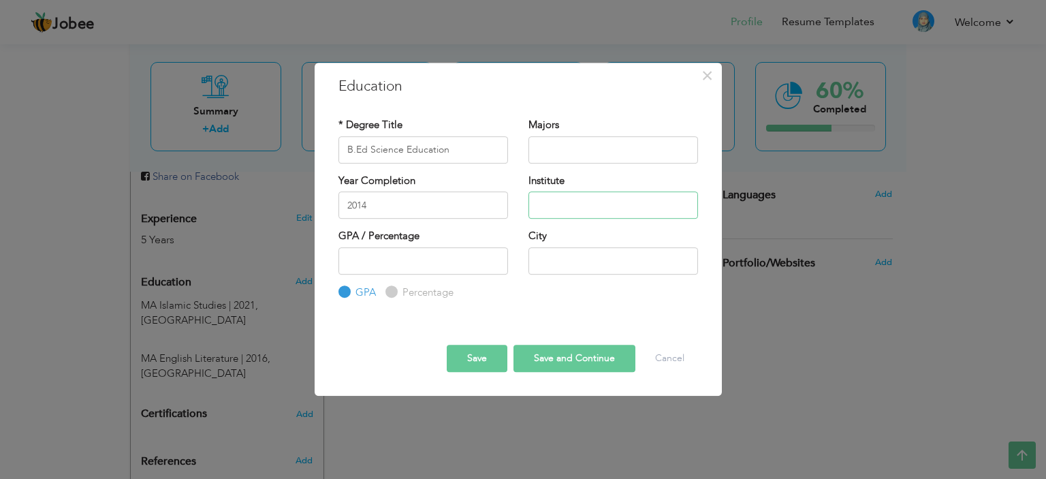
click at [588, 203] on input "text" at bounding box center [613, 204] width 170 height 27
type input "[GEOGRAPHIC_DATA]"
click at [553, 353] on button "Save and Continue" at bounding box center [574, 358] width 122 height 27
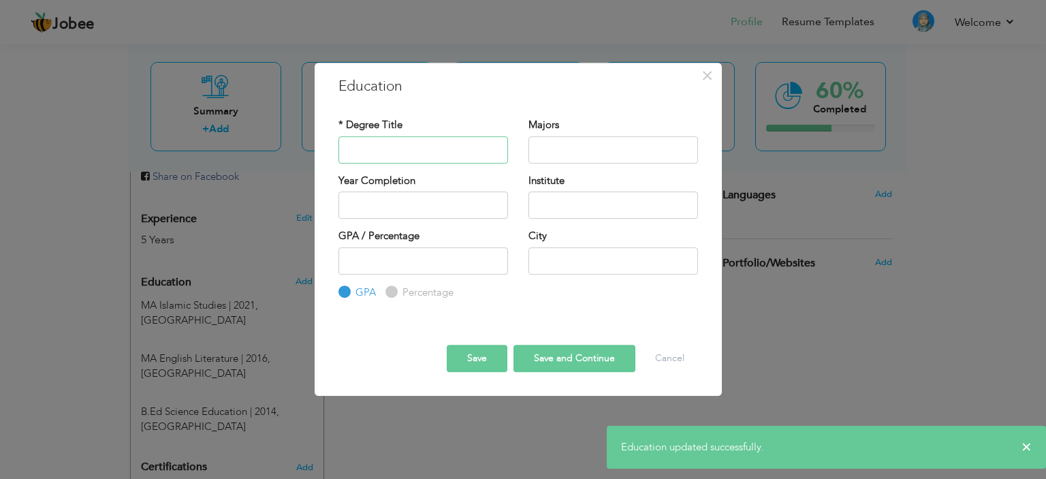
click at [375, 157] on input "text" at bounding box center [423, 149] width 170 height 27
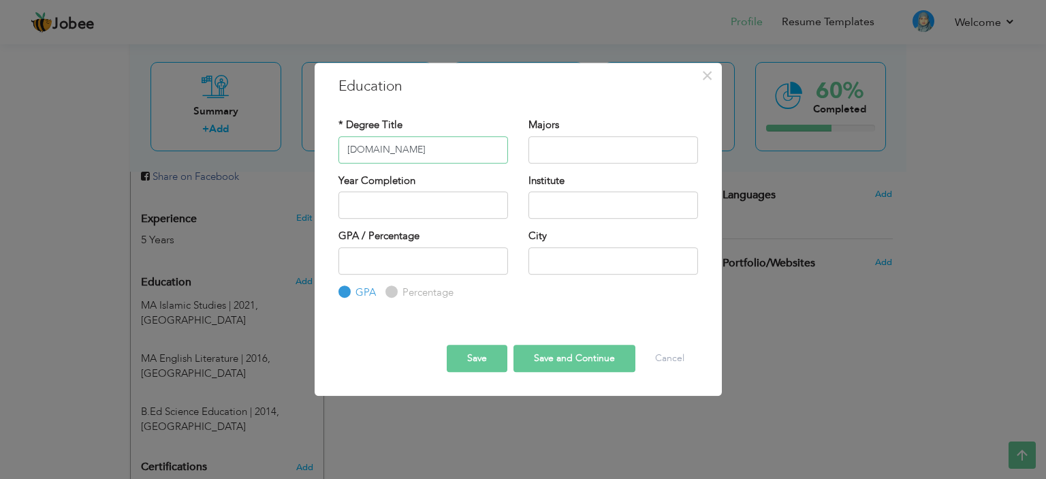
type input "[DOMAIN_NAME]"
click at [392, 206] on input "text" at bounding box center [423, 204] width 170 height 27
click at [417, 207] on input "text" at bounding box center [423, 204] width 170 height 27
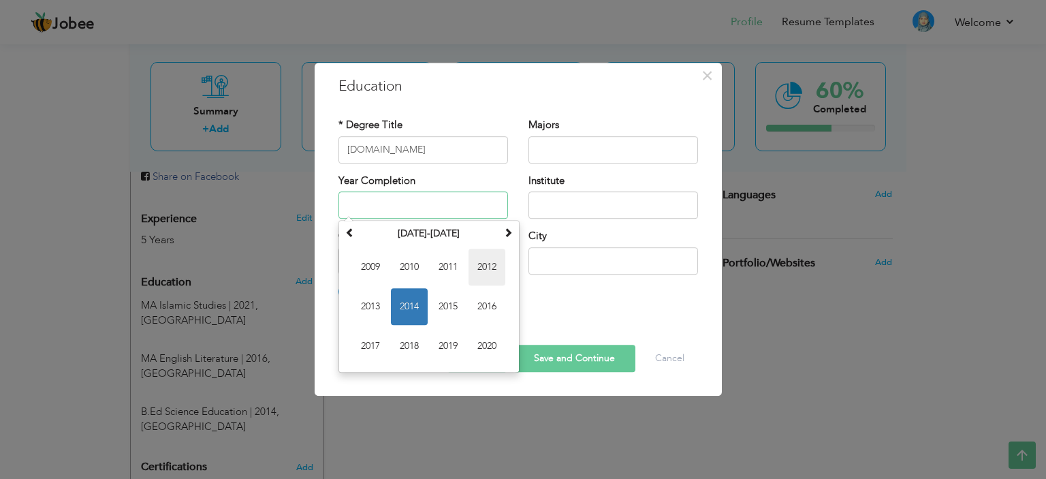
click at [484, 263] on span "2012" at bounding box center [486, 267] width 37 height 37
type input "2012"
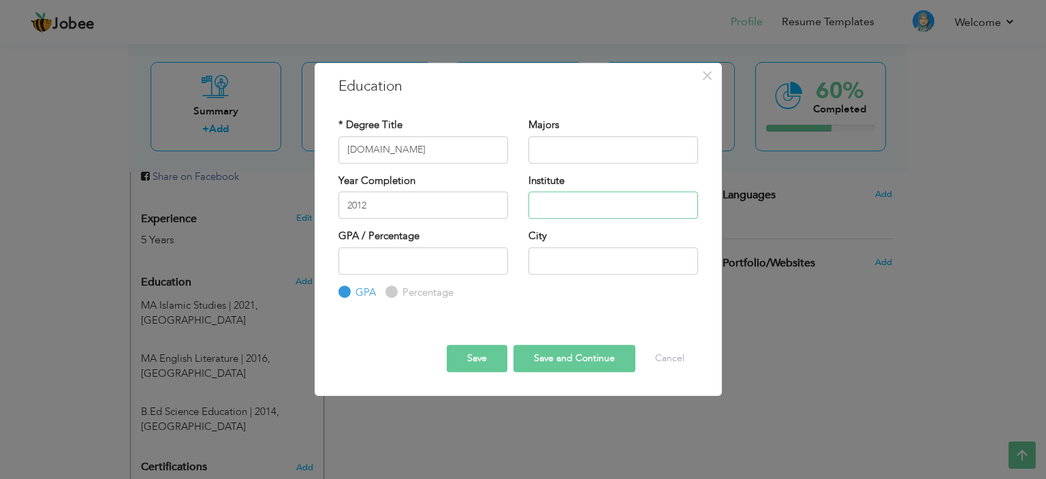
click at [592, 213] on input "text" at bounding box center [613, 204] width 170 height 27
type input "[GEOGRAPHIC_DATA]"
click at [530, 359] on button "Save and Continue" at bounding box center [574, 358] width 122 height 27
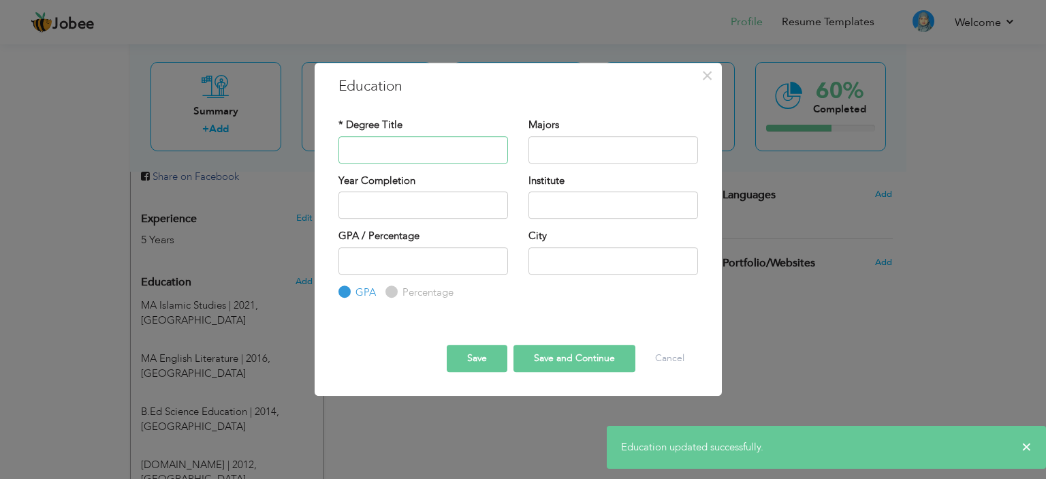
click at [390, 140] on input "text" at bounding box center [423, 149] width 170 height 27
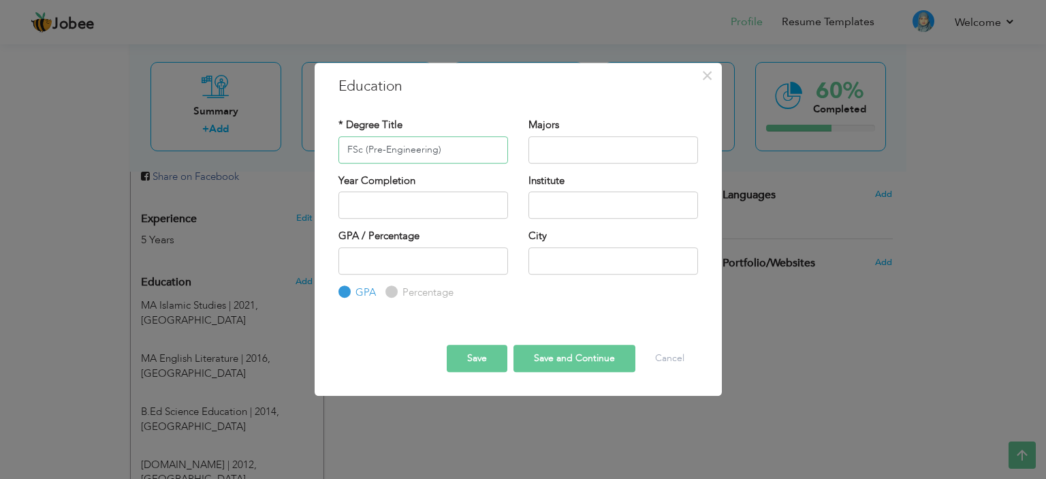
type input "FSc (Pre-Engineering)"
click at [400, 195] on input "text" at bounding box center [423, 204] width 170 height 27
click at [460, 221] on div "Year Completion" at bounding box center [423, 201] width 190 height 55
click at [456, 204] on input "text" at bounding box center [423, 204] width 170 height 27
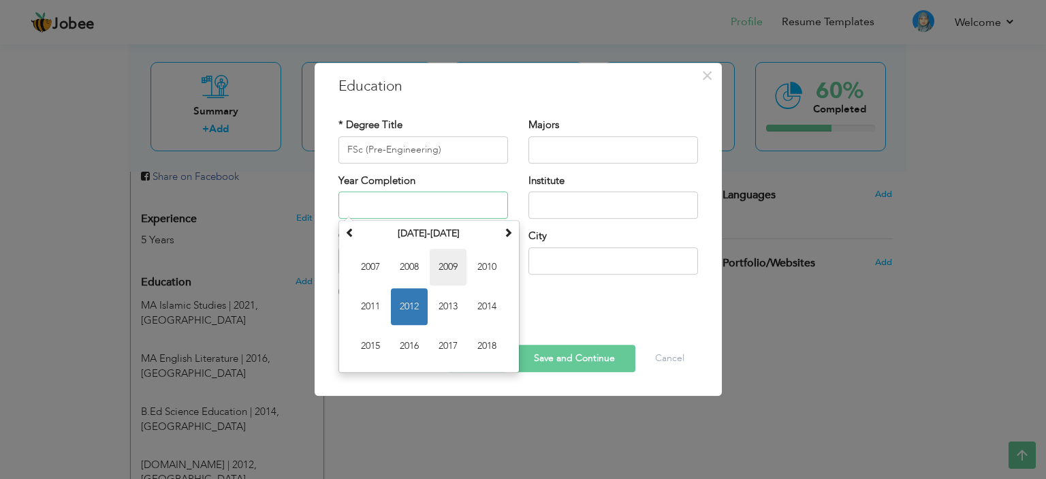
click at [447, 266] on span "2009" at bounding box center [448, 267] width 37 height 37
type input "2009"
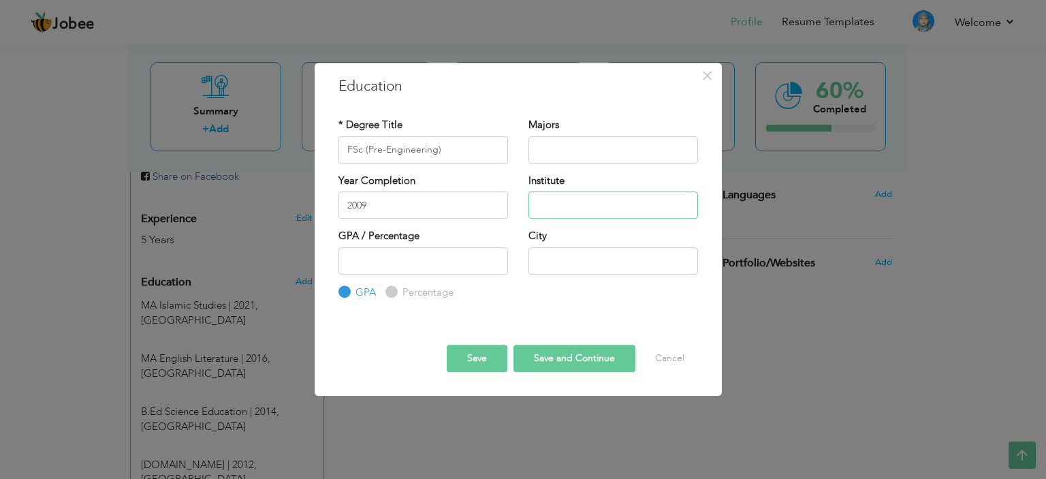
click at [589, 206] on input "text" at bounding box center [613, 204] width 170 height 27
type input "Govt. [GEOGRAPHIC_DATA]"
click at [471, 356] on button "Save" at bounding box center [477, 358] width 61 height 27
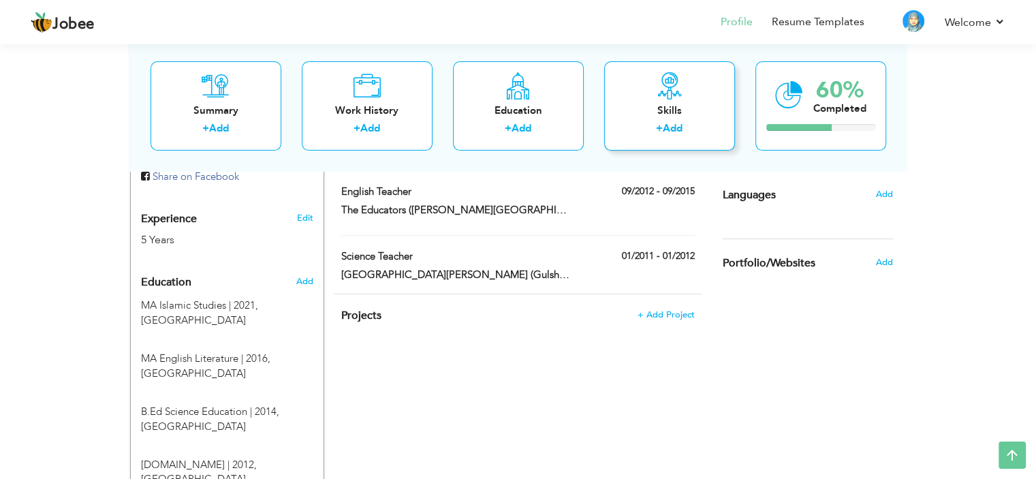
click at [669, 104] on div "Skills" at bounding box center [669, 110] width 109 height 14
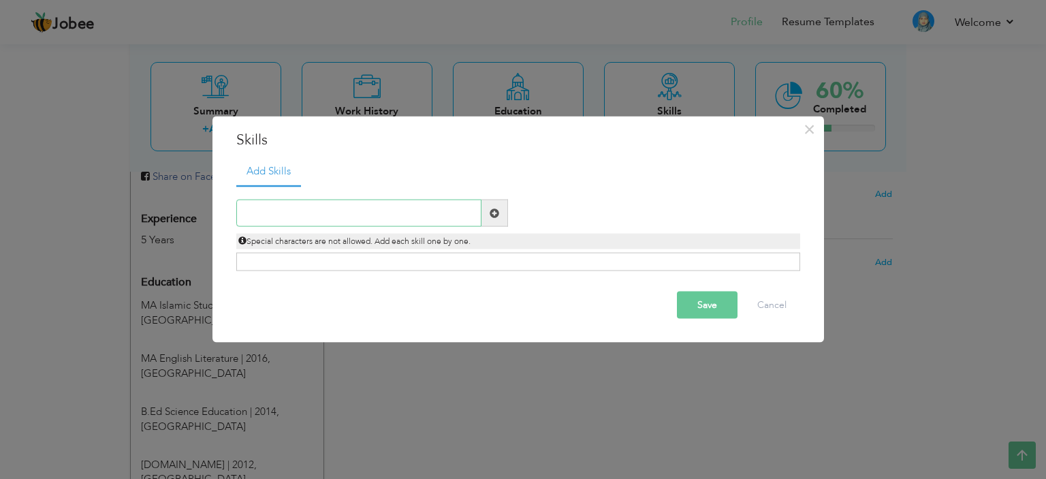
paste input "classroom management"
click at [248, 220] on input "classroom management" at bounding box center [358, 212] width 245 height 27
type input "Classroom Management"
click at [497, 210] on span at bounding box center [495, 213] width 10 height 10
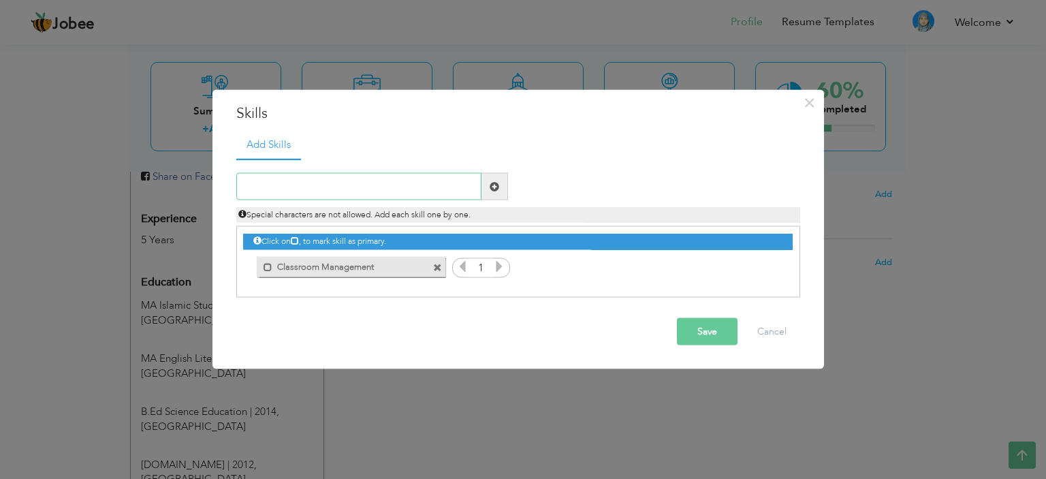
click at [372, 186] on input "text" at bounding box center [358, 186] width 245 height 27
type input "Communication"
click at [495, 190] on span at bounding box center [495, 186] width 10 height 10
click at [392, 189] on input "text" at bounding box center [358, 186] width 245 height 27
type input "Leadership"
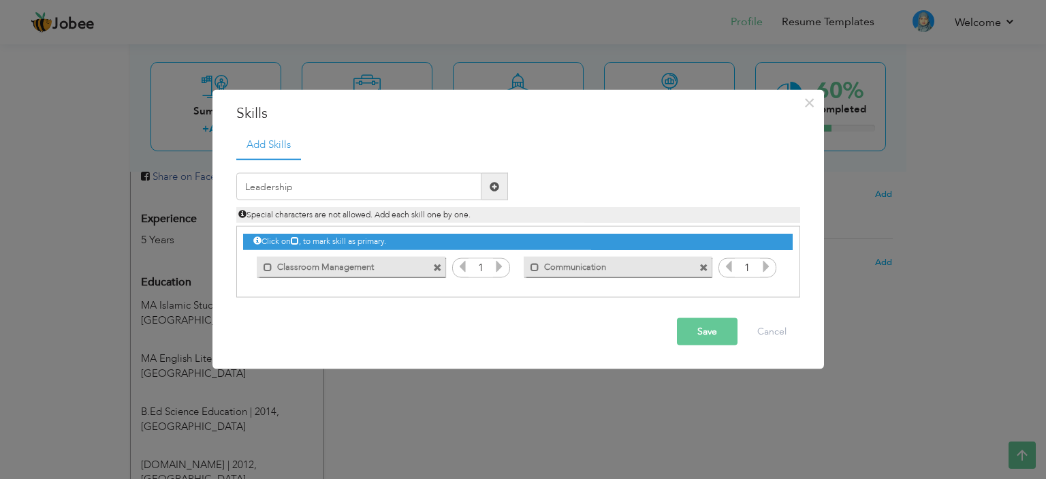
click at [490, 181] on span at bounding box center [495, 186] width 10 height 10
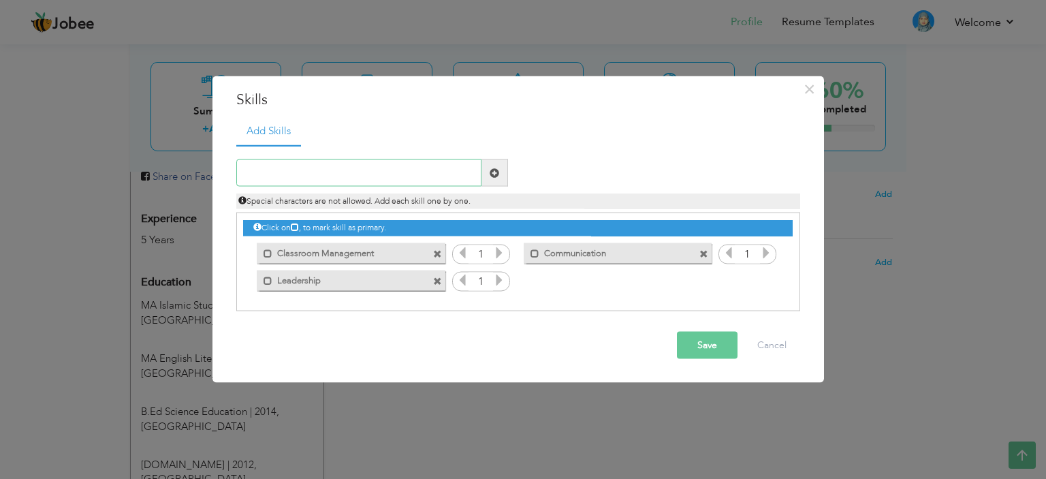
click at [300, 171] on input "text" at bounding box center [358, 172] width 245 height 27
paste input "Time management"
drag, startPoint x: 274, startPoint y: 174, endPoint x: 319, endPoint y: 220, distance: 64.5
click at [273, 173] on input "Time management" at bounding box center [358, 172] width 245 height 27
type input "Time Management"
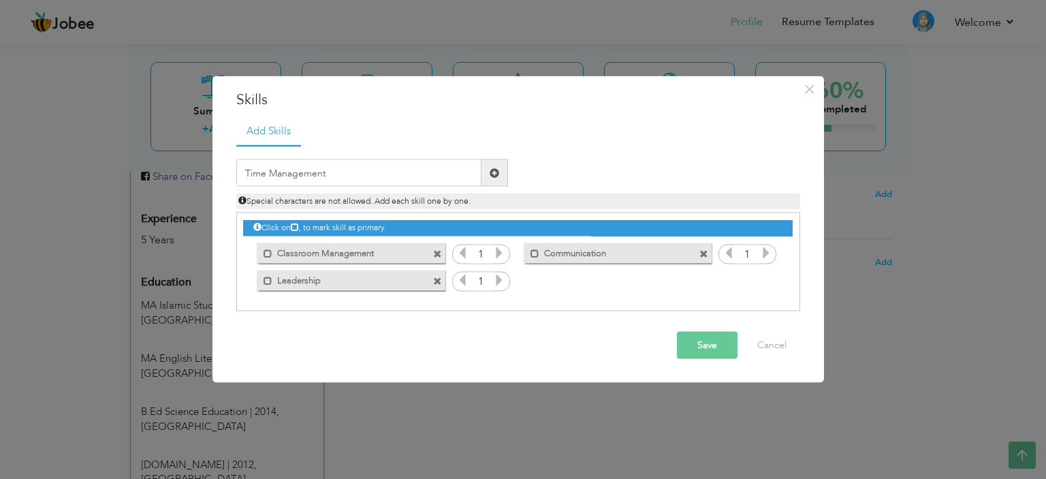
click at [485, 176] on span at bounding box center [494, 172] width 27 height 27
click at [700, 343] on button "Save" at bounding box center [707, 345] width 61 height 27
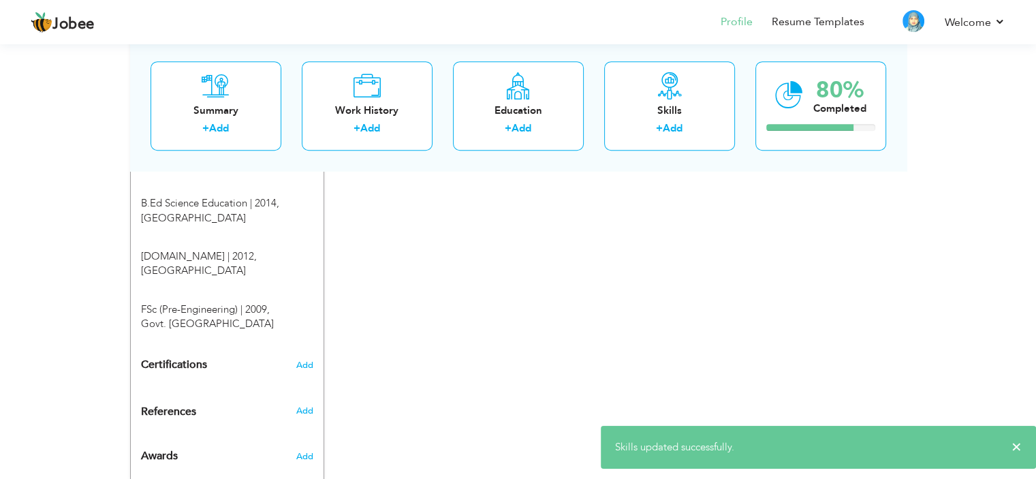
scroll to position [697, 0]
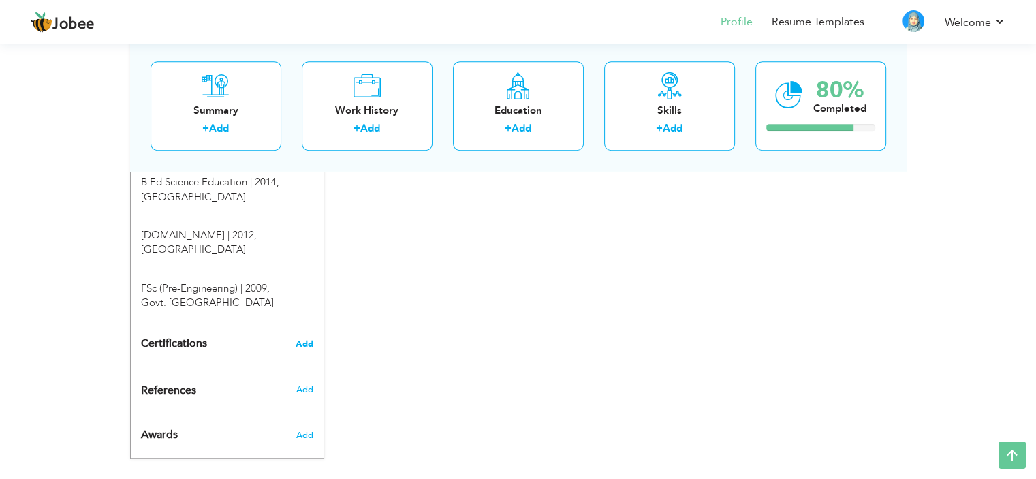
click at [300, 339] on span "Add" at bounding box center [304, 344] width 18 height 10
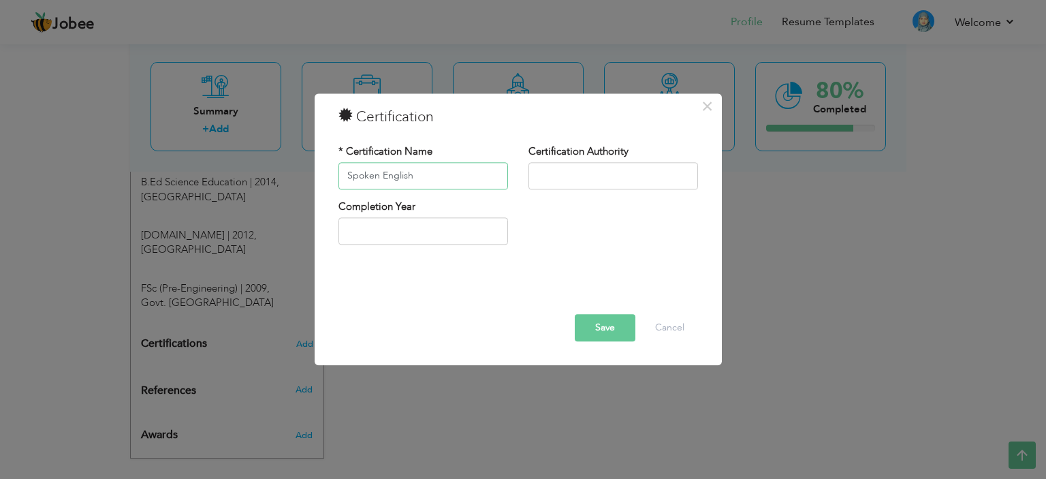
type input "Spoken English"
type input "Genius Institute"
click at [428, 225] on input "2025" at bounding box center [423, 231] width 170 height 27
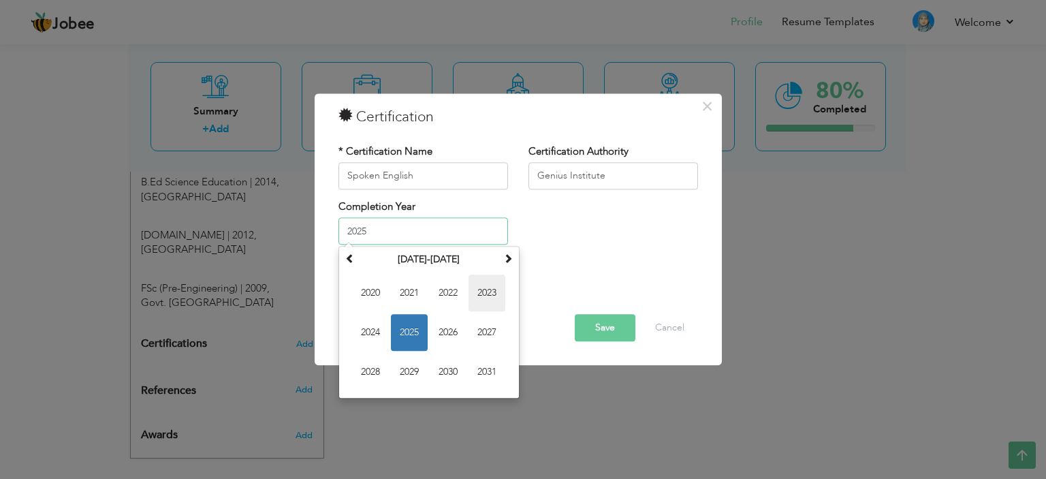
click at [496, 289] on span "2023" at bounding box center [486, 293] width 37 height 37
type input "2023"
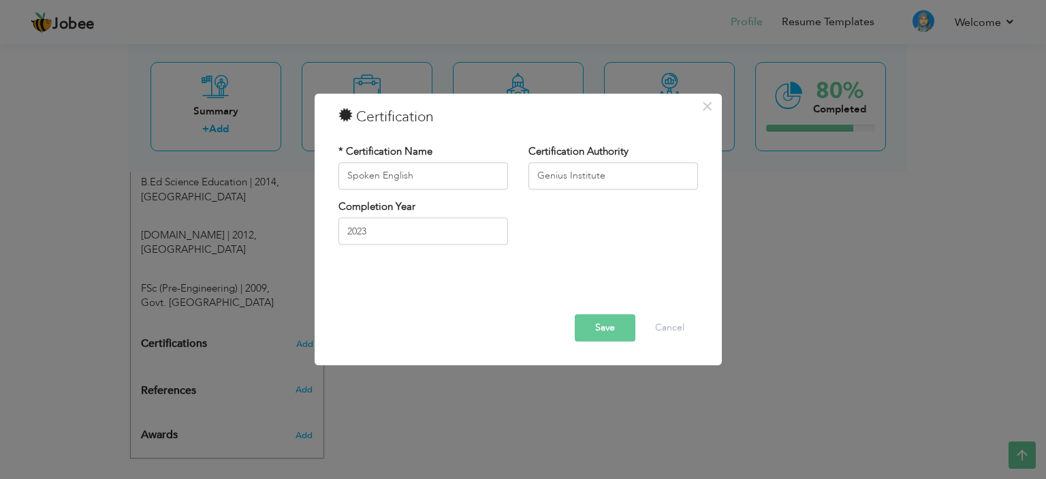
click at [601, 332] on button "Save" at bounding box center [605, 327] width 61 height 27
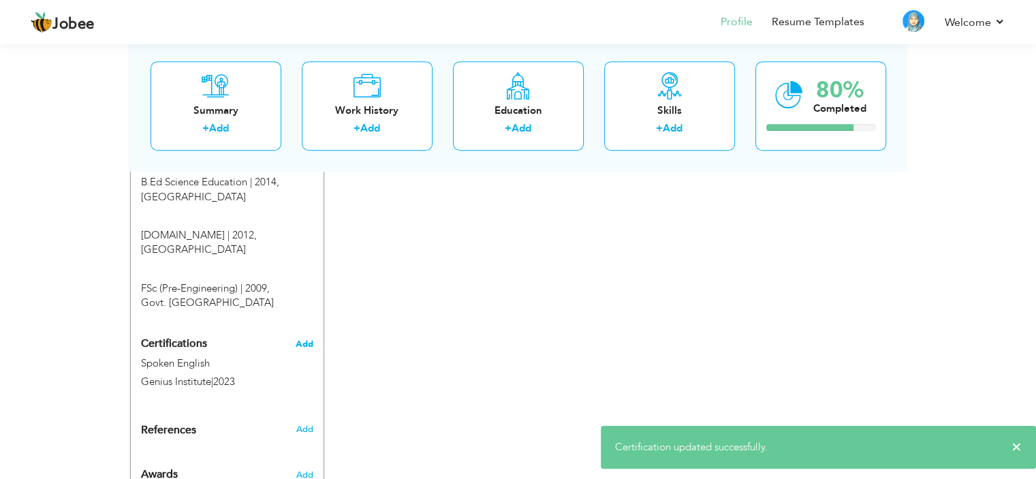
click at [299, 339] on span "Add" at bounding box center [304, 344] width 18 height 10
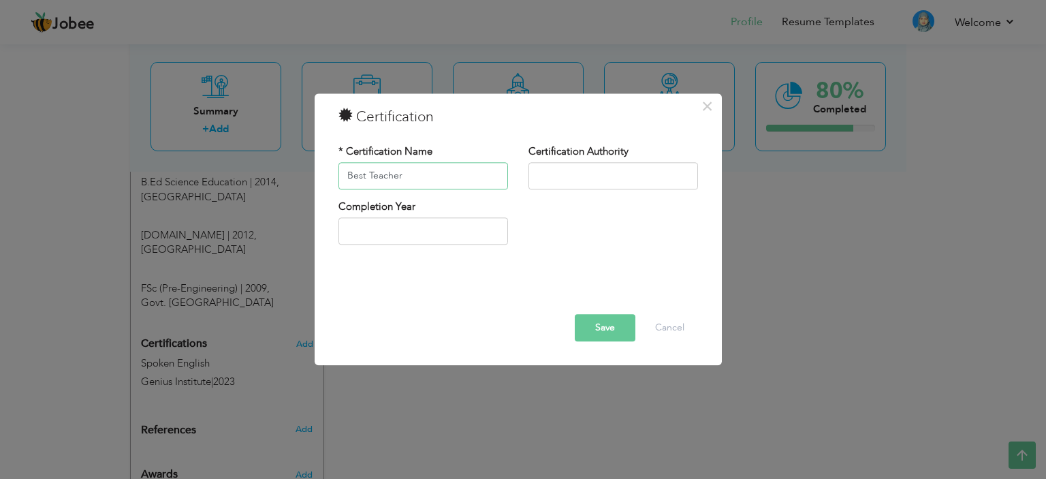
type input "Best Teacher"
type input "The Educator ([GEOGRAPHIC_DATA])"
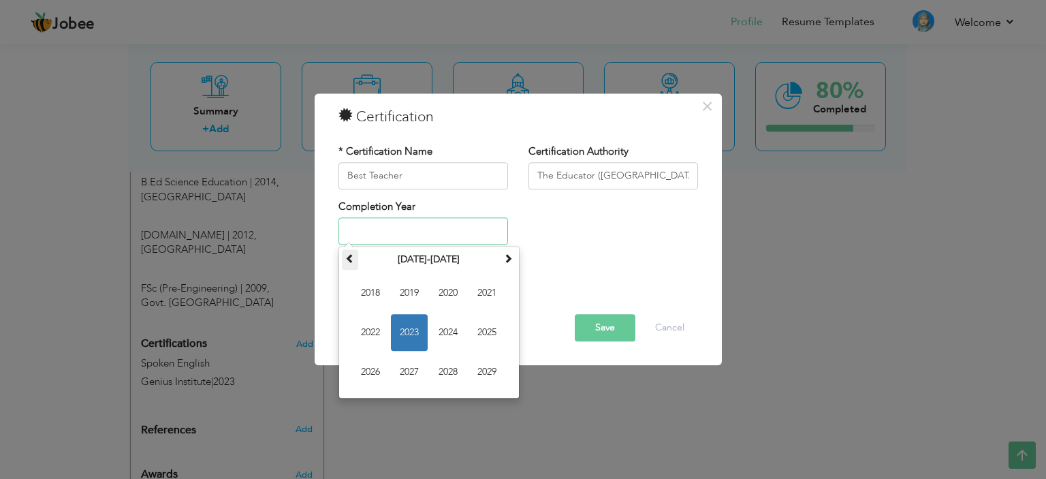
click at [347, 257] on span at bounding box center [350, 259] width 10 height 10
click at [406, 332] on span "2013" at bounding box center [409, 333] width 37 height 37
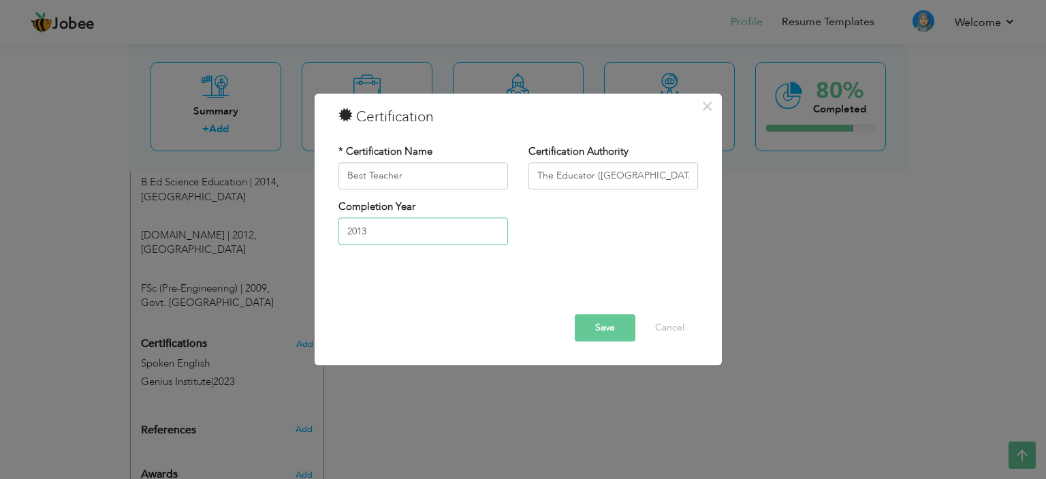
click at [404, 231] on input "2013" at bounding box center [423, 231] width 170 height 27
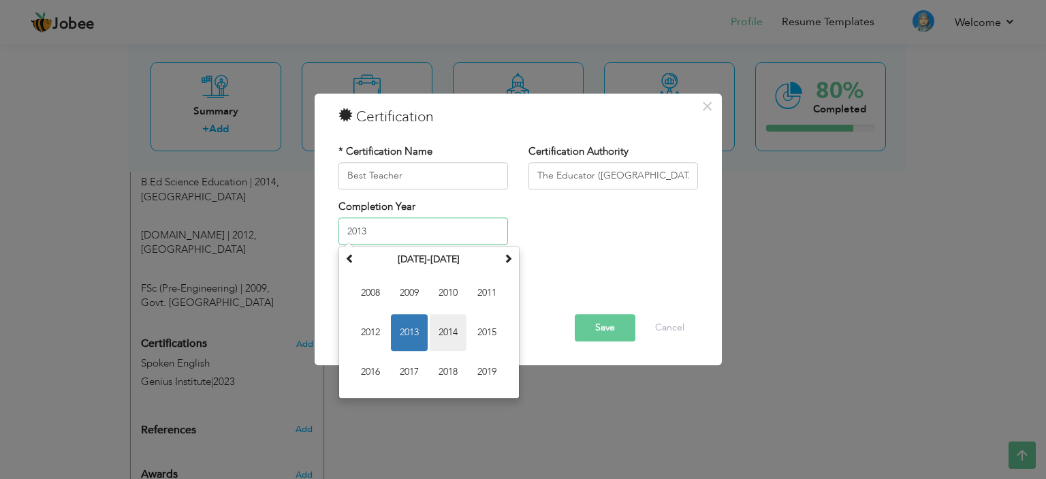
click at [447, 331] on span "2014" at bounding box center [448, 333] width 37 height 37
type input "2014"
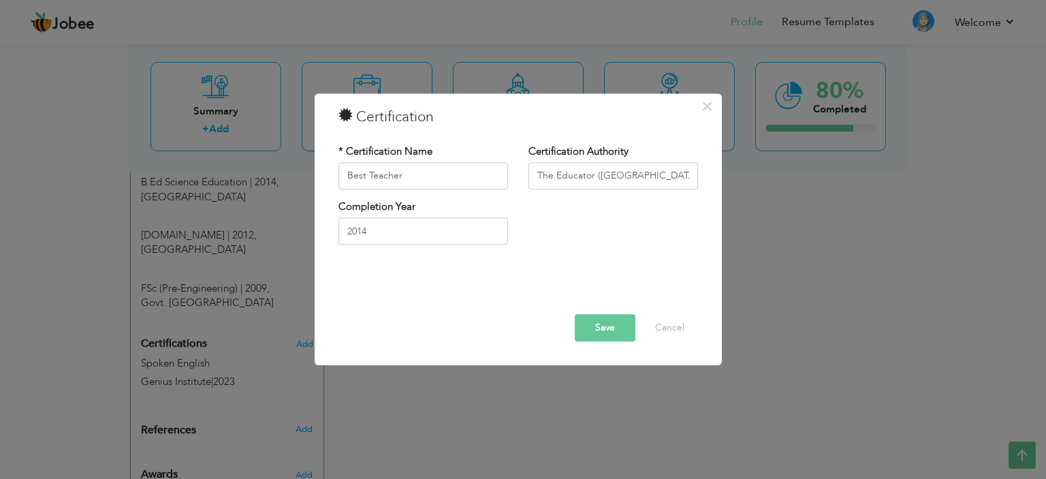
click at [607, 326] on button "Save" at bounding box center [605, 327] width 61 height 27
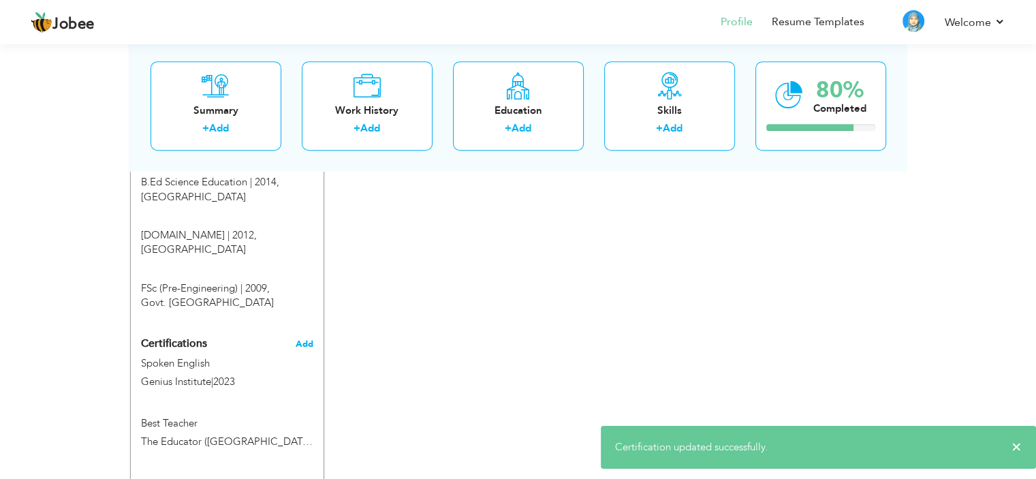
click at [300, 339] on span "Add" at bounding box center [304, 344] width 18 height 10
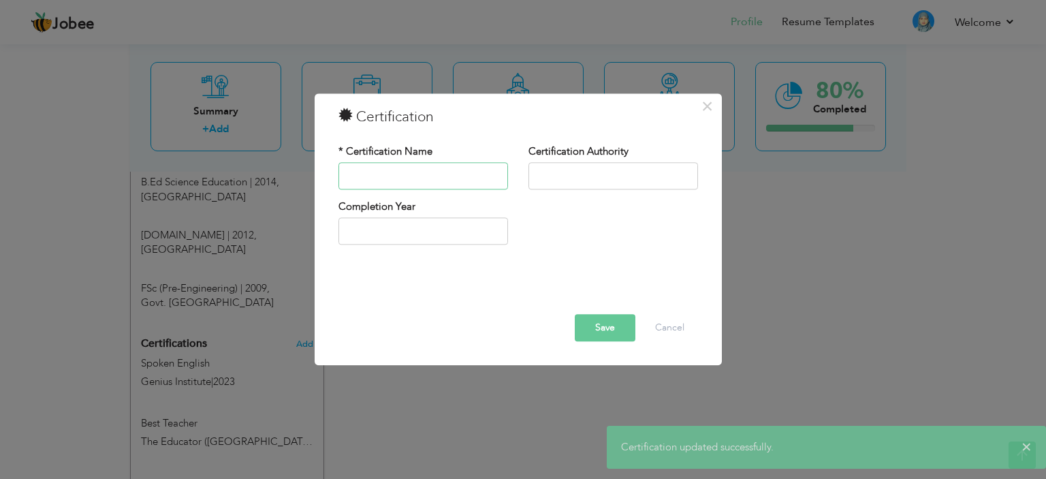
click at [444, 178] on input "text" at bounding box center [423, 175] width 170 height 27
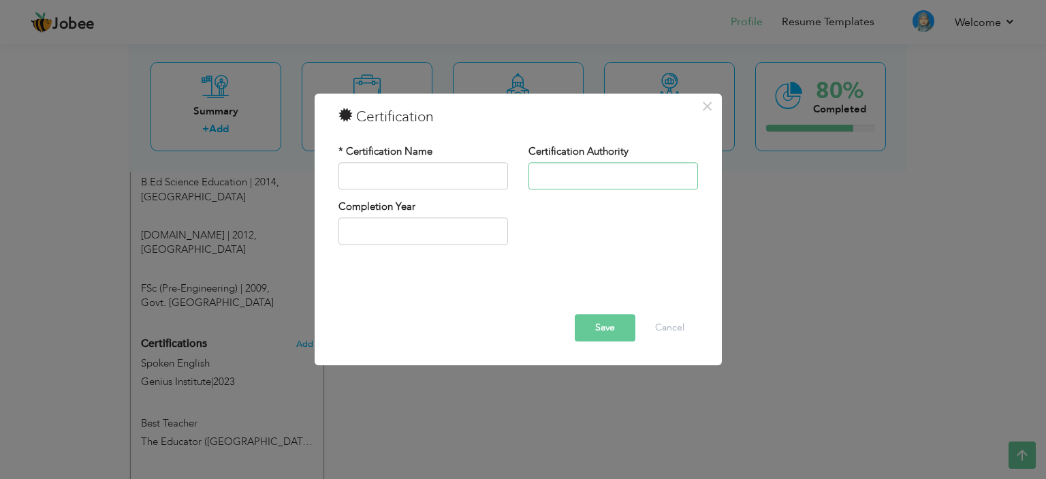
click at [608, 171] on input "text" at bounding box center [613, 175] width 170 height 27
drag, startPoint x: 601, startPoint y: 174, endPoint x: 640, endPoint y: 174, distance: 39.5
click at [640, 174] on input "The Educator ([GEOGRAPHIC_DATA])" at bounding box center [613, 175] width 170 height 27
type input "The Educator (Shalimar Campus)"
click at [451, 229] on input "text" at bounding box center [423, 231] width 170 height 27
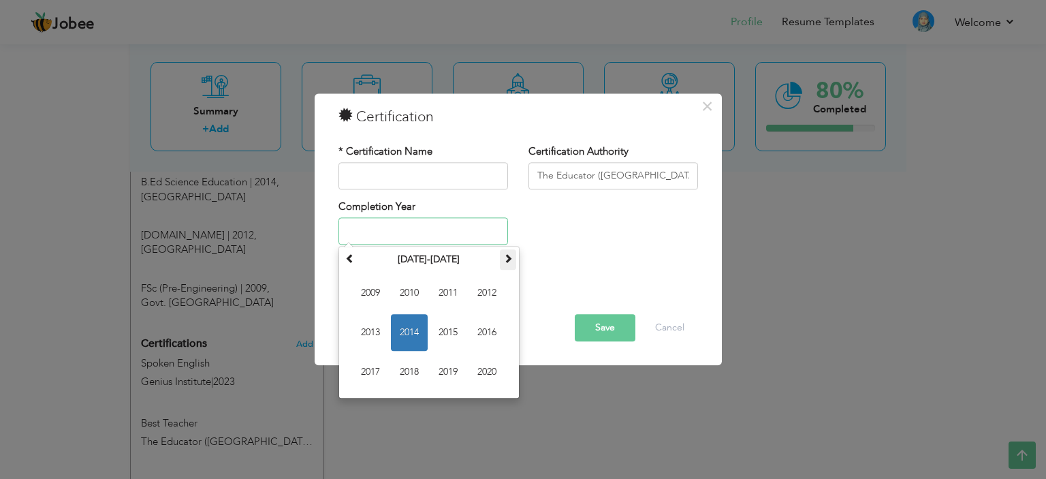
click at [508, 258] on span at bounding box center [508, 259] width 10 height 10
click at [372, 332] on span "2023" at bounding box center [370, 333] width 37 height 37
type input "2023"
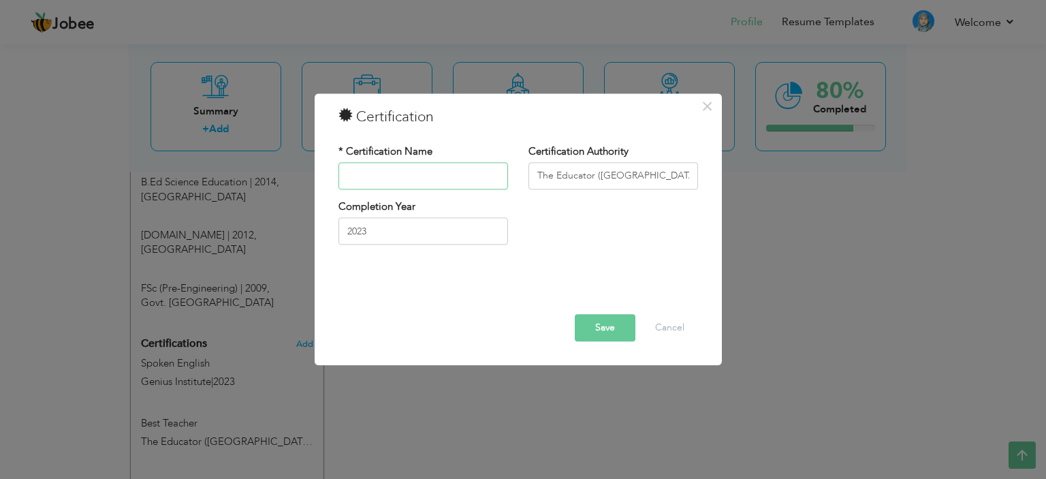
click at [394, 167] on input "text" at bounding box center [423, 175] width 170 height 27
type input "S"
click at [598, 334] on button "Save" at bounding box center [605, 327] width 61 height 27
click at [673, 330] on button "Cancel" at bounding box center [669, 327] width 57 height 27
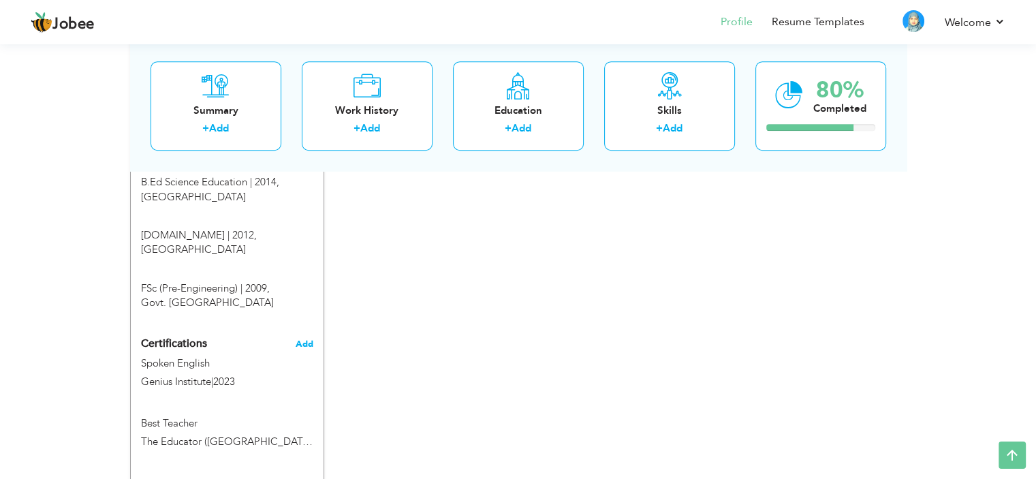
click at [306, 339] on span "Add" at bounding box center [304, 344] width 18 height 10
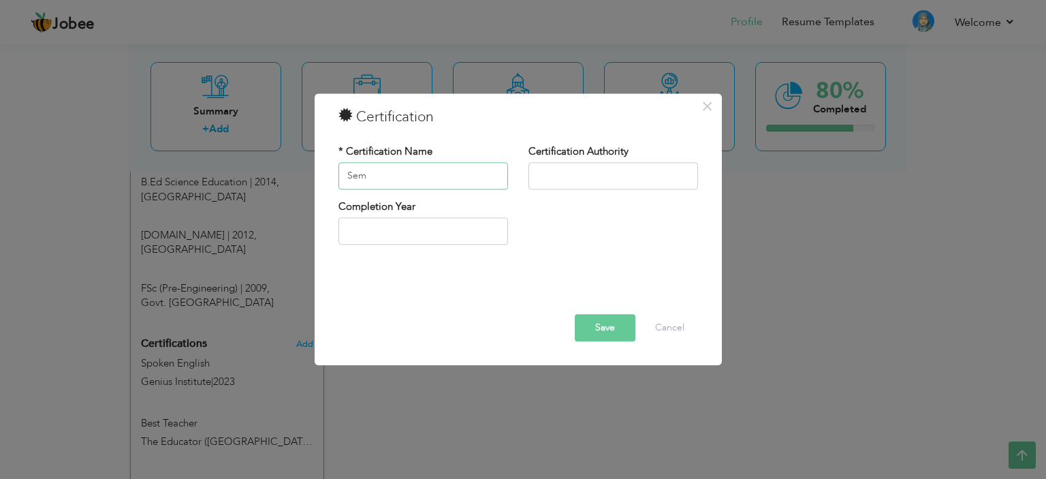
type input "Semi"
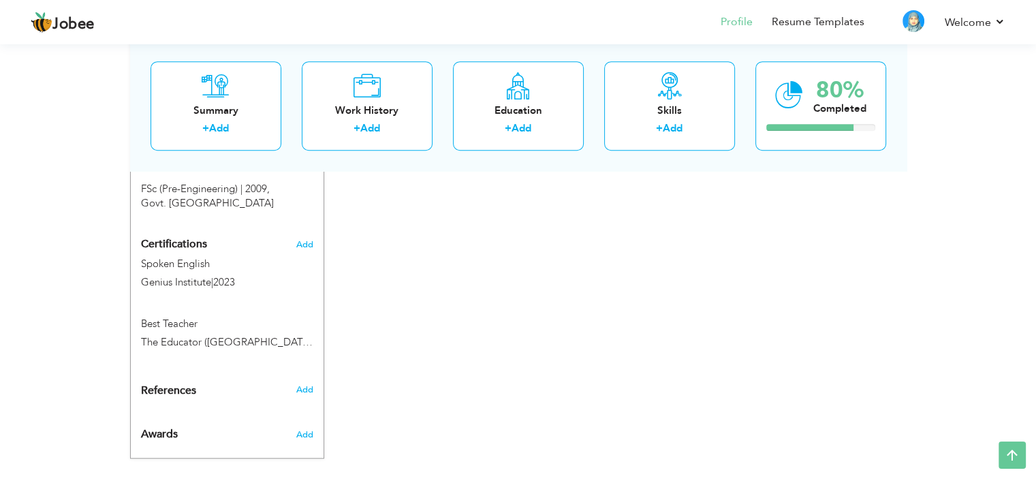
scroll to position [806, 0]
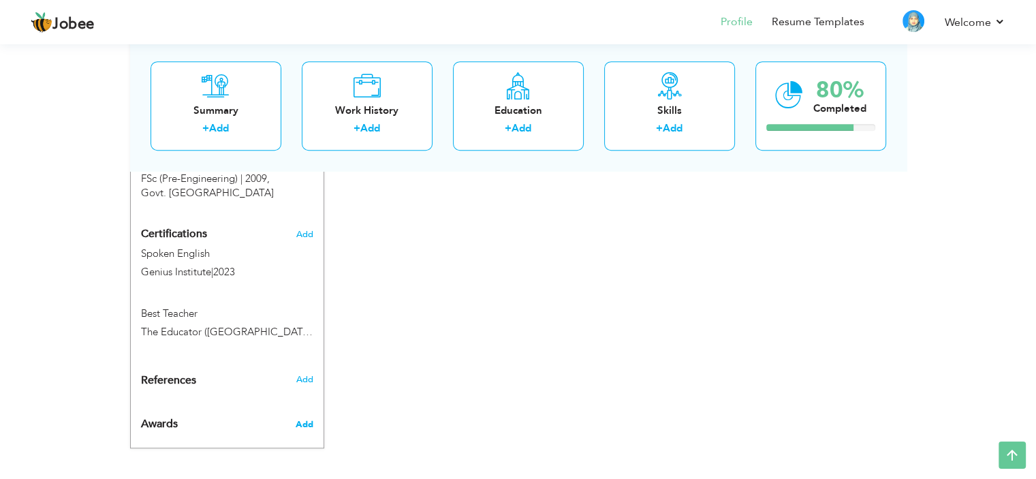
click at [305, 418] on span "Add" at bounding box center [304, 424] width 18 height 12
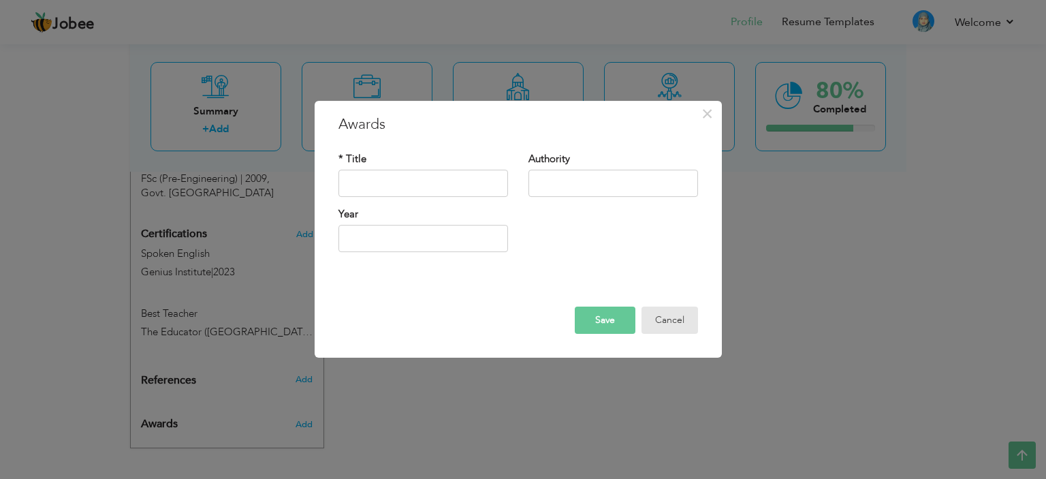
drag, startPoint x: 669, startPoint y: 326, endPoint x: 589, endPoint y: 340, distance: 81.6
click at [669, 326] on button "Cancel" at bounding box center [669, 319] width 57 height 27
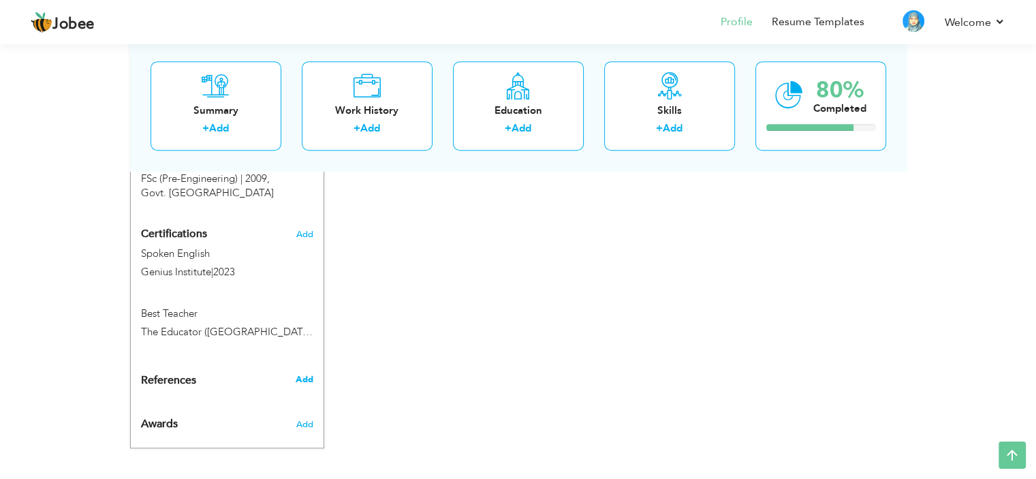
click at [304, 373] on span "Add" at bounding box center [304, 379] width 18 height 12
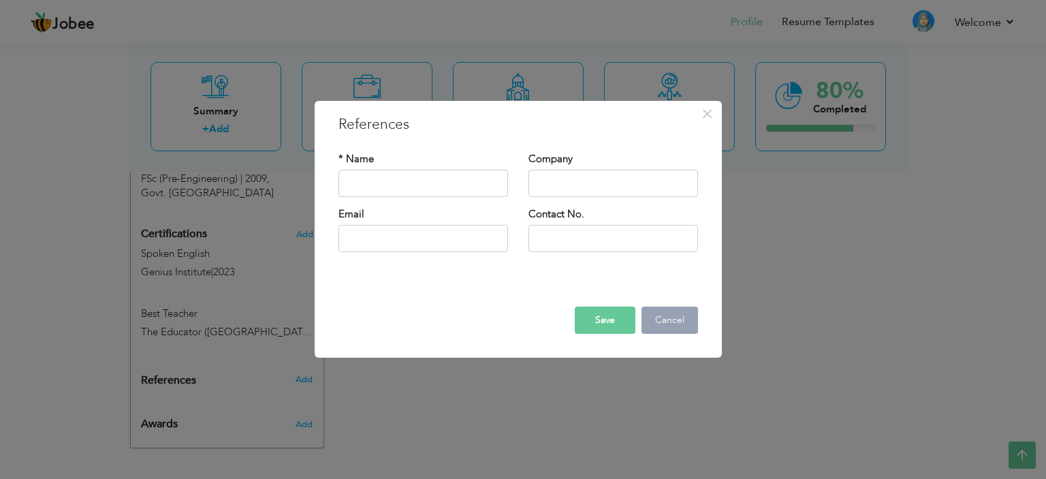
click at [678, 324] on button "Cancel" at bounding box center [669, 319] width 57 height 27
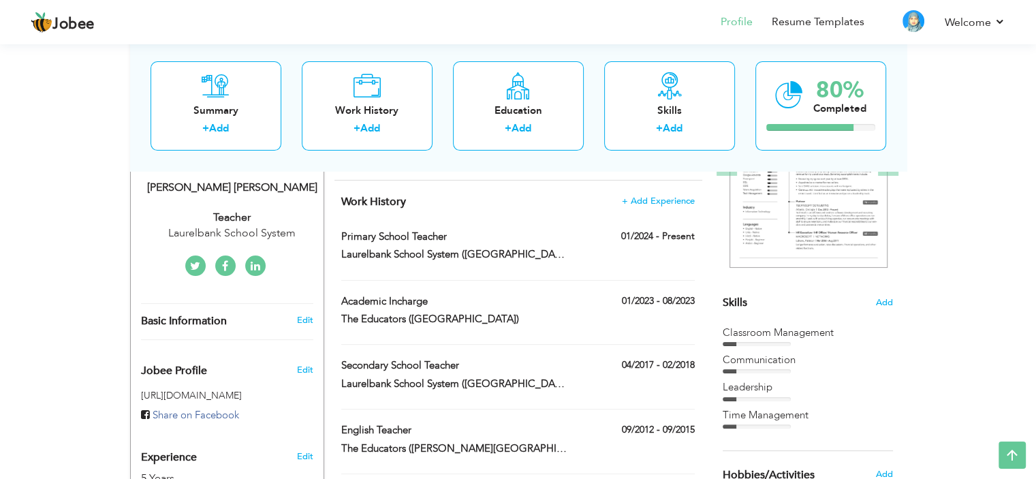
scroll to position [0, 0]
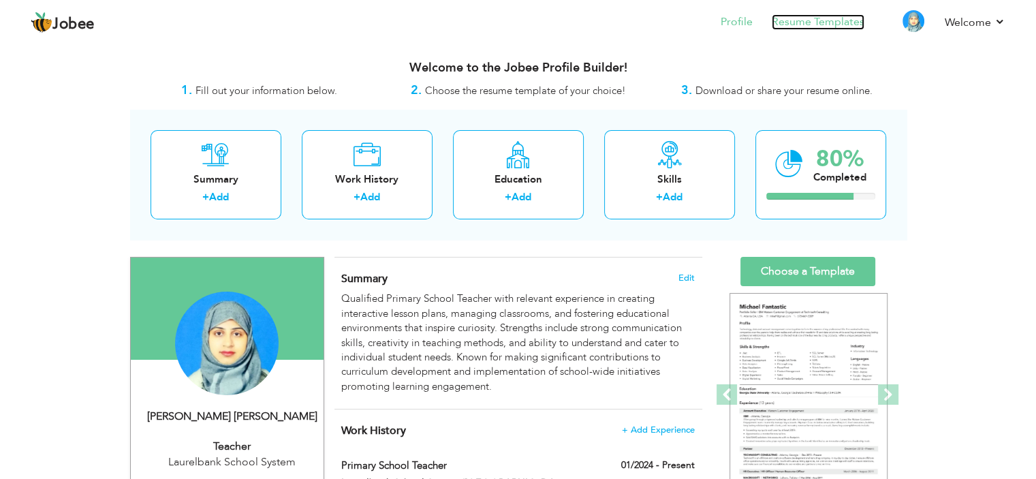
click at [812, 17] on link "Resume Templates" at bounding box center [817, 22] width 93 height 16
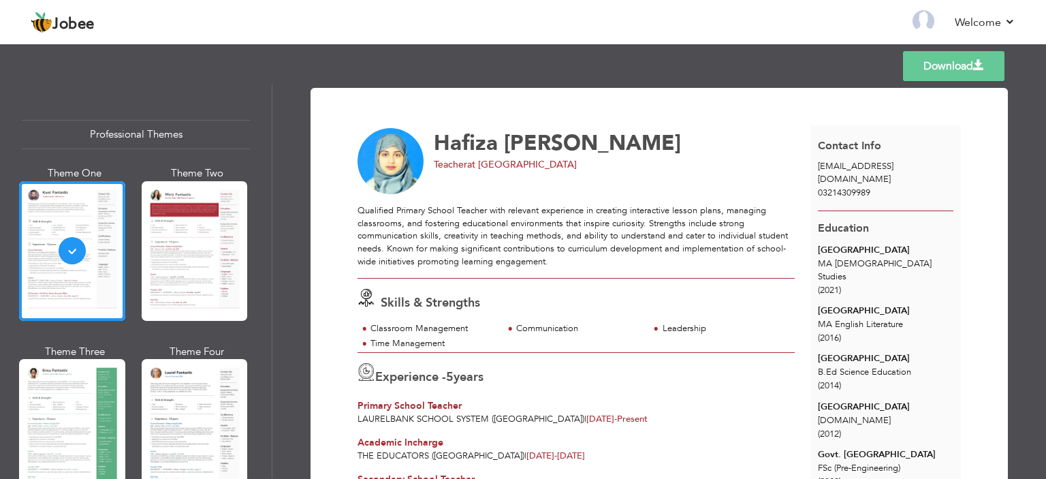
scroll to position [158, 0]
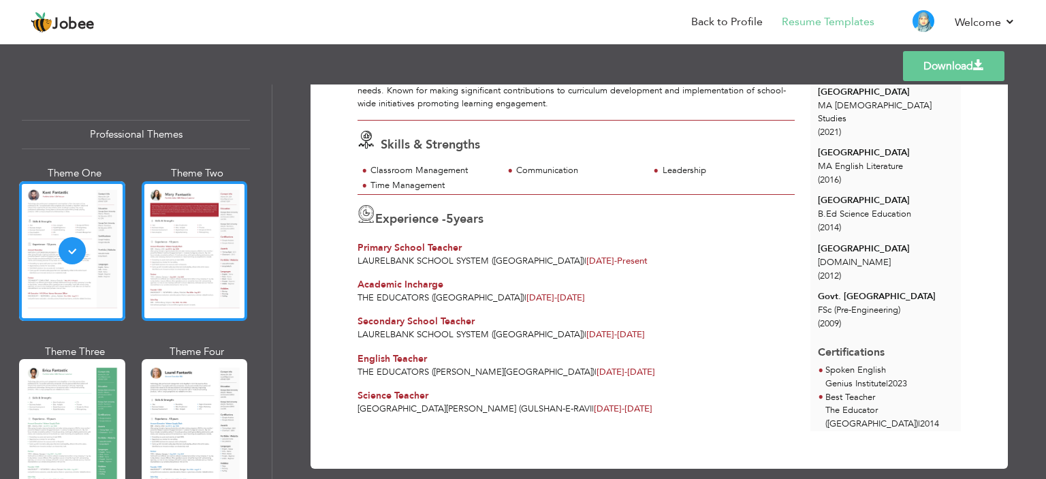
click at [185, 242] on div at bounding box center [195, 251] width 106 height 140
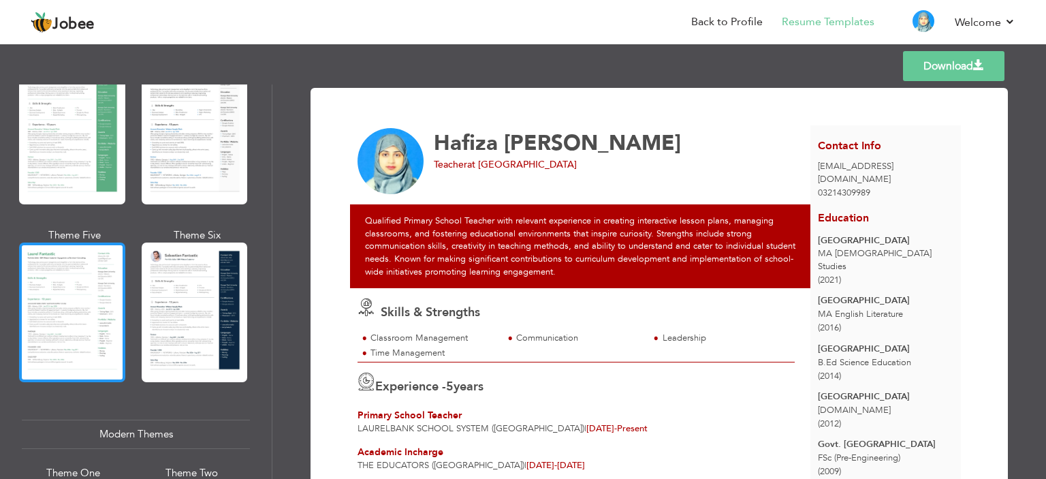
scroll to position [409, 0]
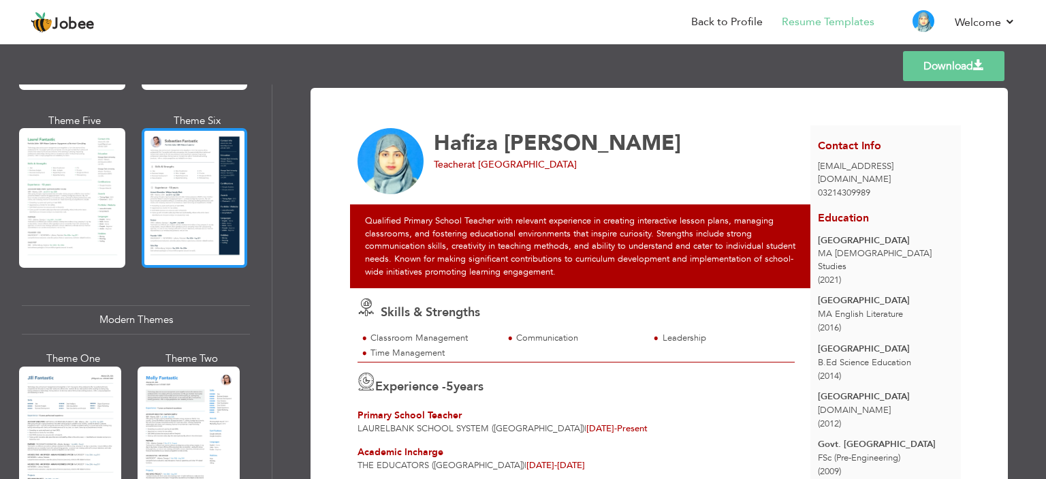
click at [187, 204] on div at bounding box center [195, 198] width 106 height 140
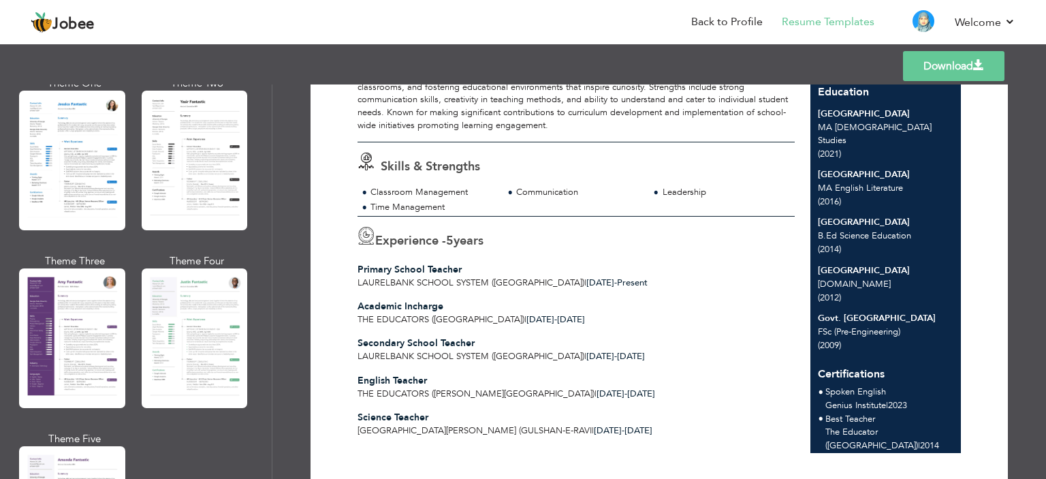
scroll to position [0, 0]
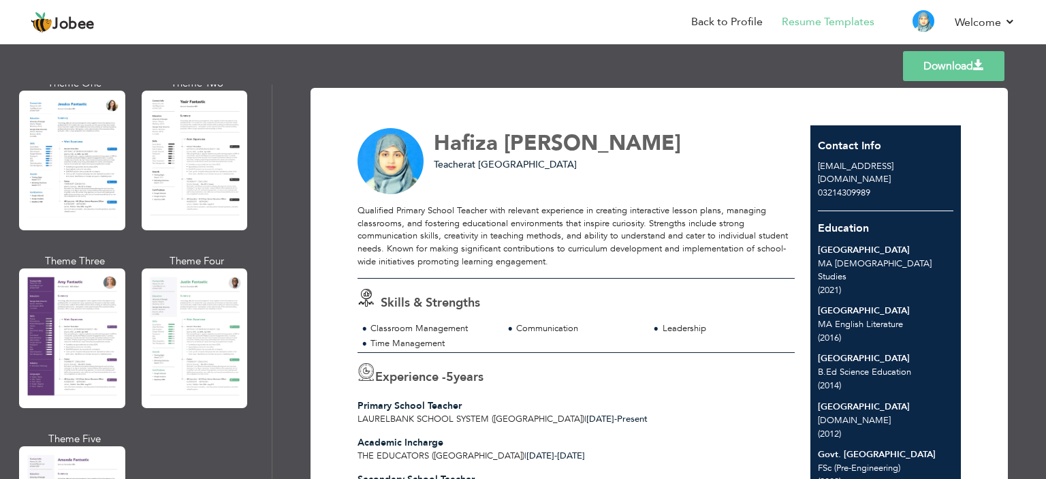
click at [912, 78] on link "Download" at bounding box center [953, 66] width 101 height 30
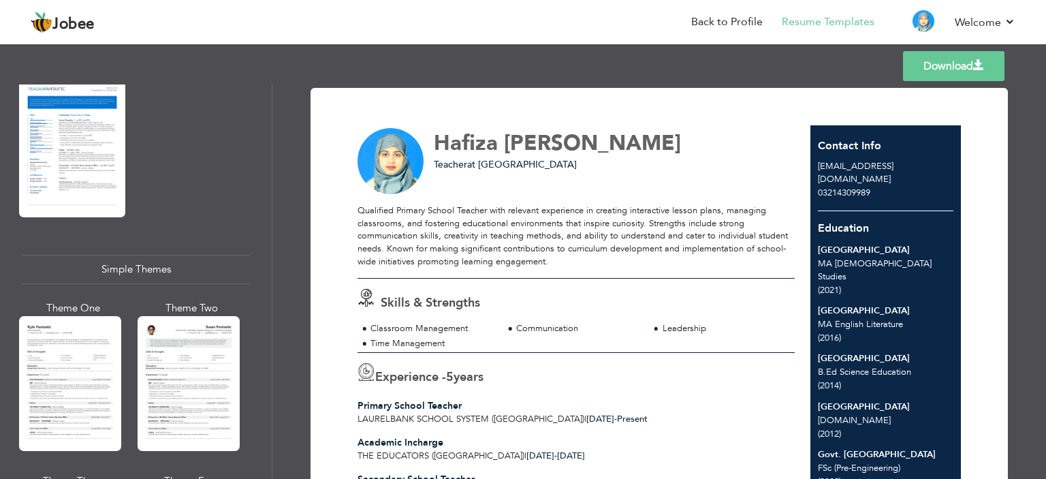
scroll to position [2384, 0]
